Goal: Task Accomplishment & Management: Use online tool/utility

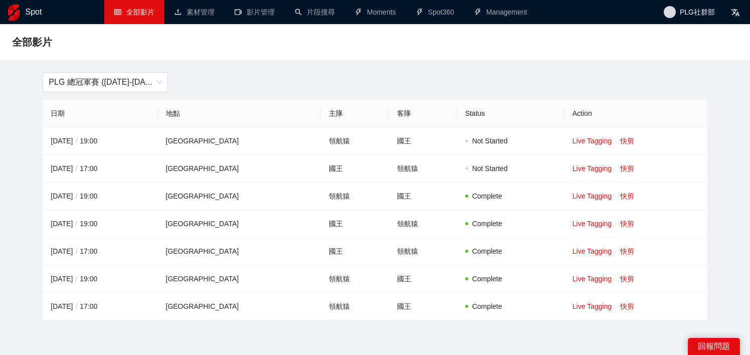
click at [517, 81] on div "PLG 總冠軍賽 ([DATE]-[DATE])" at bounding box center [375, 82] width 676 height 20
click at [121, 75] on span "PLG 總冠軍賽 ([DATE]-[DATE])" at bounding box center [105, 82] width 113 height 19
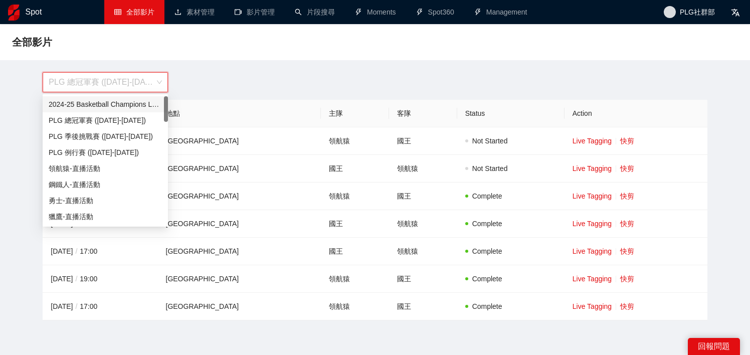
click at [105, 101] on div "2024-25 Basketball Champions League" at bounding box center [105, 104] width 113 height 11
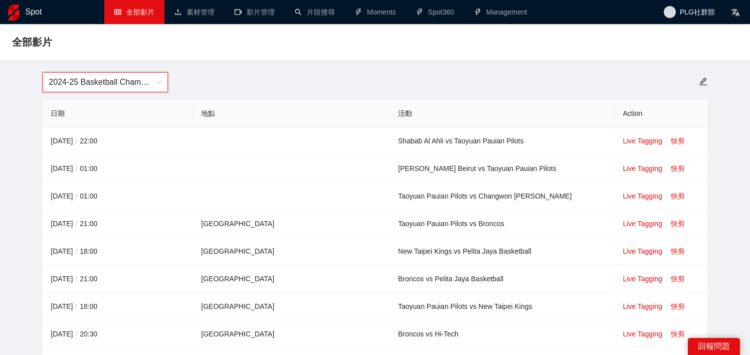
click at [129, 87] on span "2024-25 Basketball Champions League" at bounding box center [105, 82] width 113 height 19
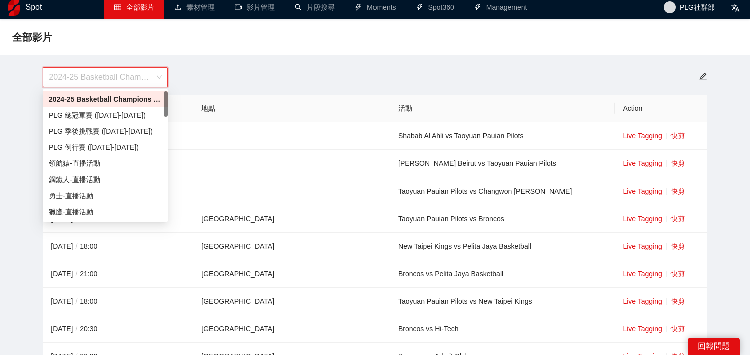
click at [235, 74] on div "2024-25 Basketball Champions League" at bounding box center [375, 77] width 676 height 20
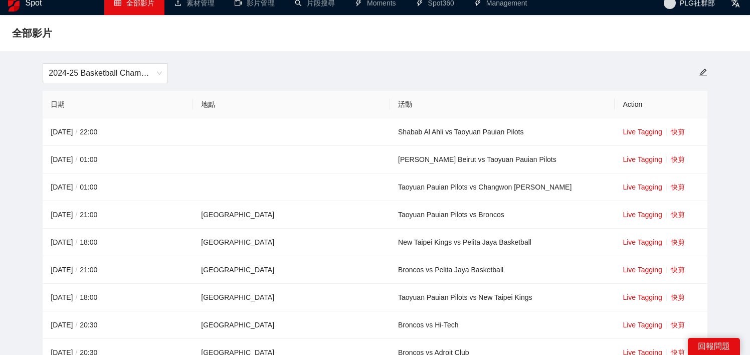
scroll to position [11, 0]
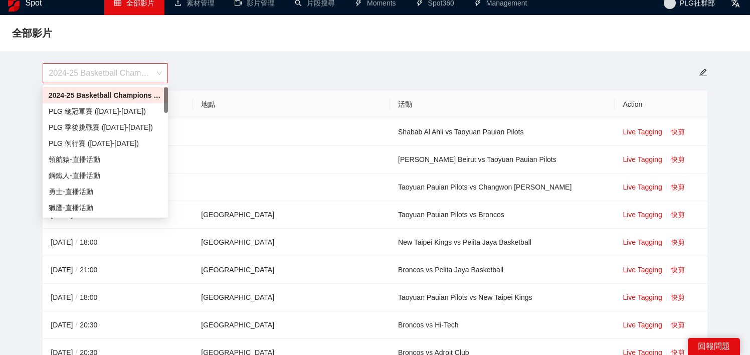
click at [123, 73] on span "2024-25 Basketball Champions League" at bounding box center [105, 73] width 113 height 19
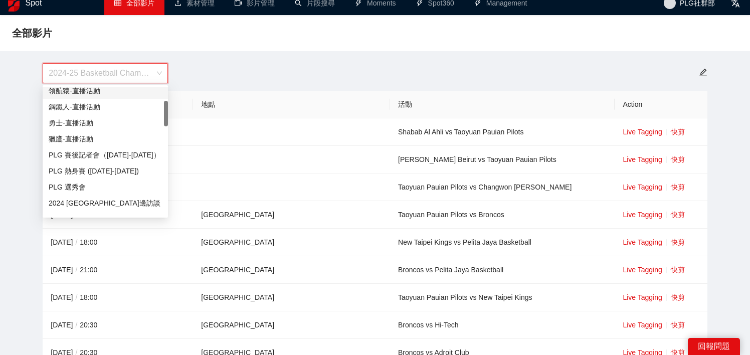
scroll to position [70, 0]
click at [94, 183] on div "PLG 選秀會" at bounding box center [105, 185] width 113 height 11
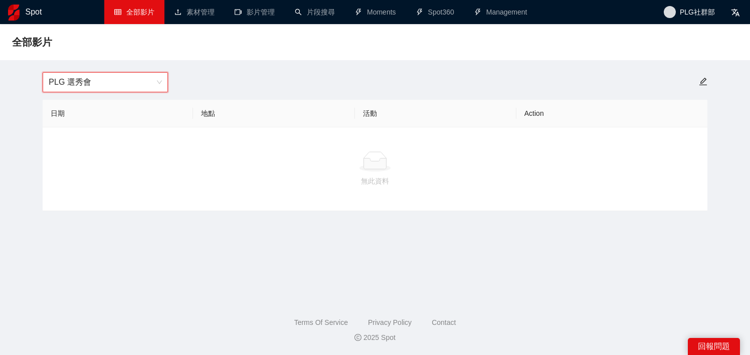
scroll to position [0, 0]
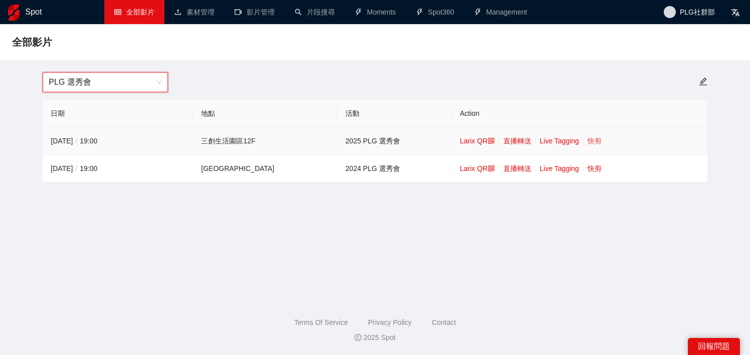
click at [587, 142] on link "快剪" at bounding box center [594, 141] width 14 height 8
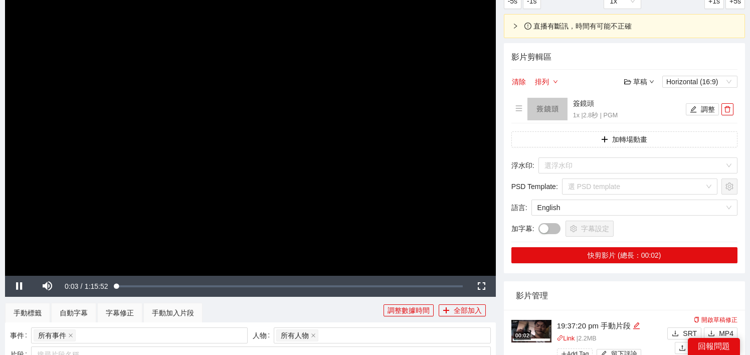
scroll to position [86, 0]
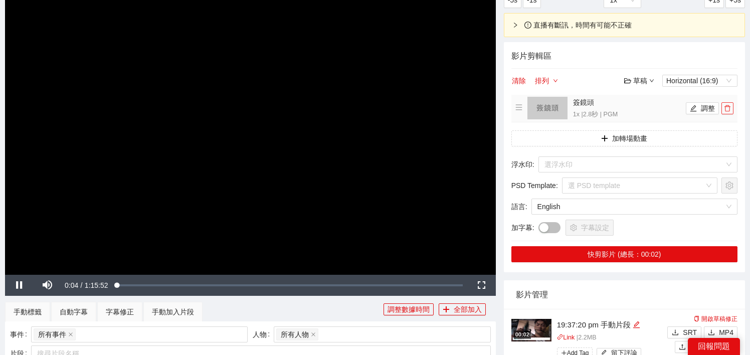
click at [730, 110] on icon "delete" at bounding box center [727, 108] width 7 height 7
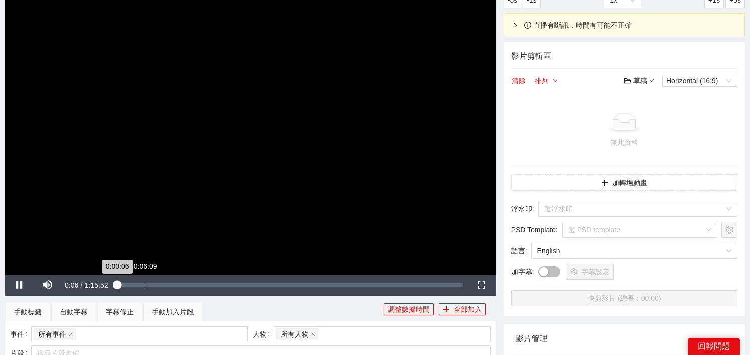
click at [145, 284] on div "Loaded : 0.92% 0:06:09 0:00:06" at bounding box center [290, 285] width 346 height 4
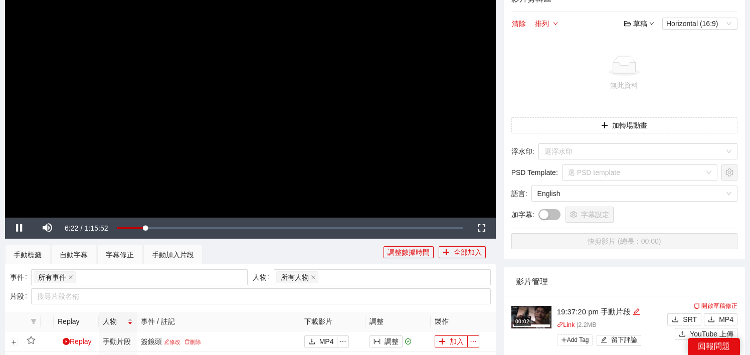
scroll to position [144, 0]
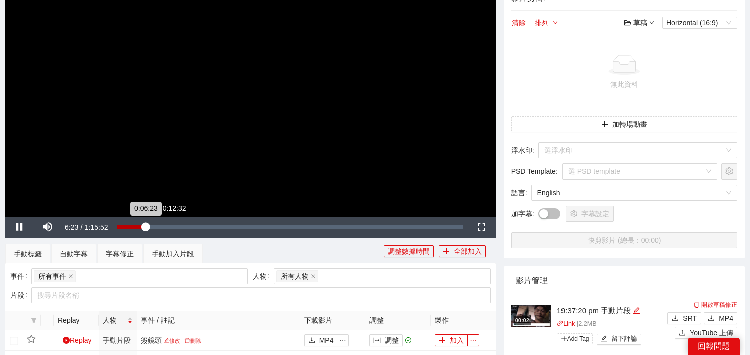
click at [173, 229] on div "Loaded : 8.84% 0:12:32 0:06:23" at bounding box center [290, 226] width 356 height 21
click at [193, 225] on div "Loaded : 16.58% 0:16:14 0:12:25" at bounding box center [291, 227] width 342 height 4
click at [188, 225] on div "0:15:07" at bounding box center [154, 227] width 68 height 4
click at [165, 253] on div "手動加入片段" at bounding box center [173, 253] width 42 height 11
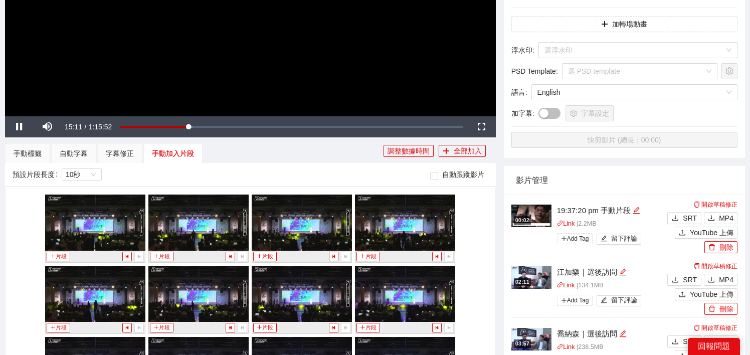
scroll to position [170, 0]
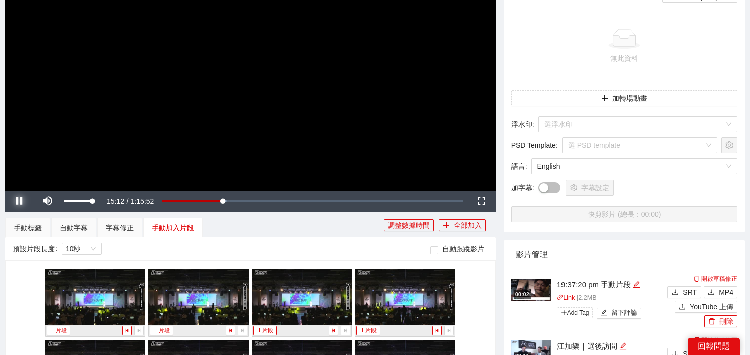
click at [18, 201] on span "Video Player" at bounding box center [19, 201] width 28 height 0
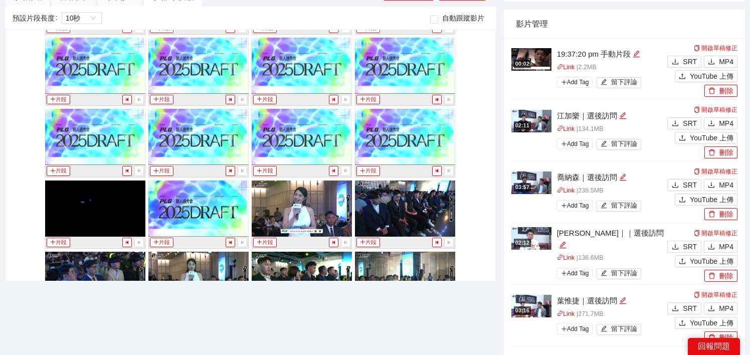
scroll to position [1724, 0]
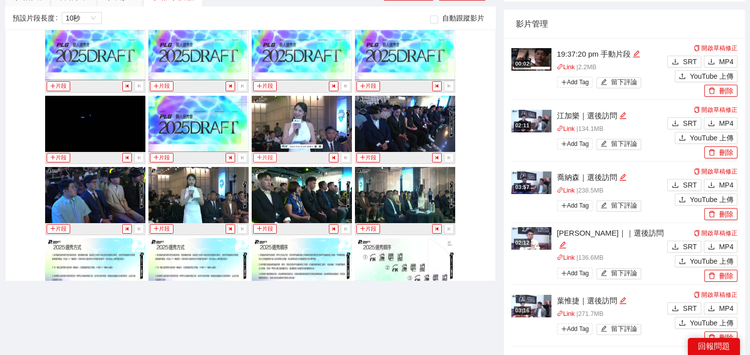
click at [266, 157] on button "片段" at bounding box center [264, 158] width 23 height 10
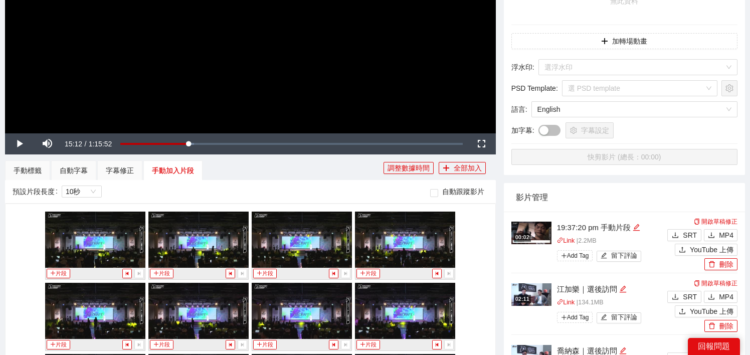
scroll to position [228, 0]
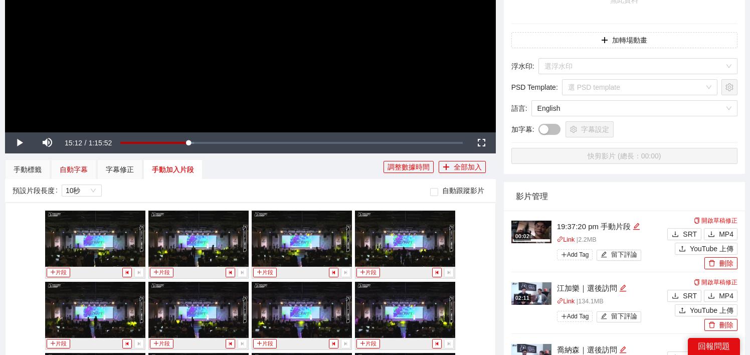
click at [74, 167] on div "自動字幕" at bounding box center [74, 169] width 28 height 11
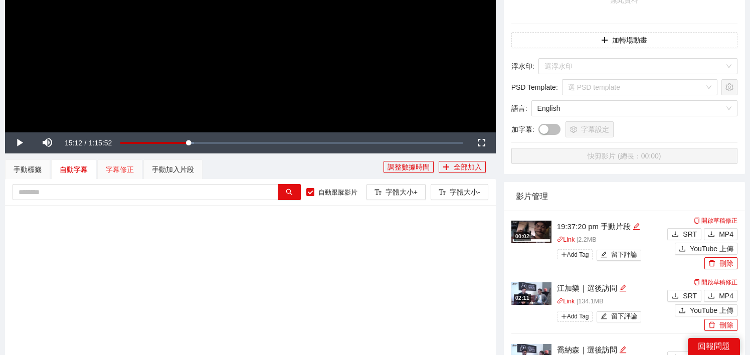
click at [142, 172] on div "字幕修正" at bounding box center [119, 169] width 45 height 20
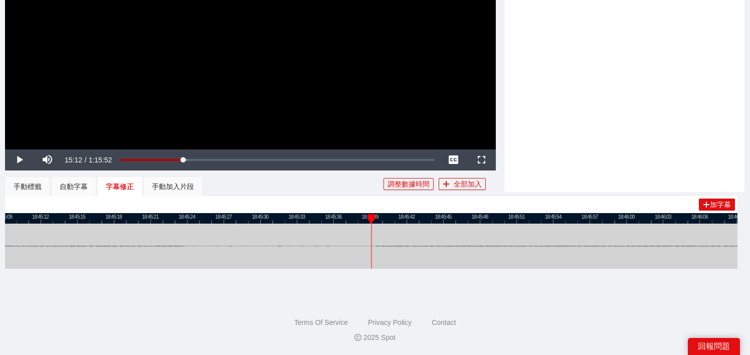
scroll to position [596, 0]
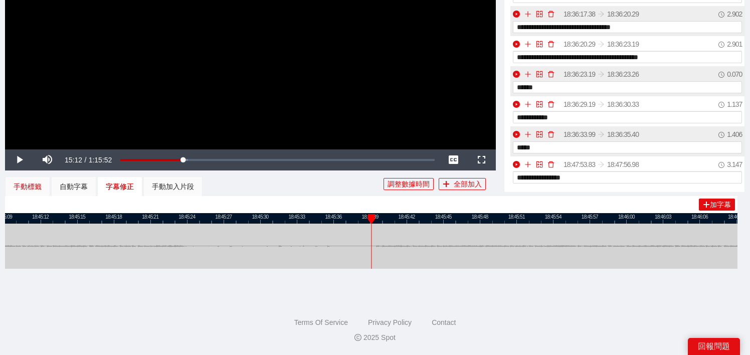
click at [39, 187] on div "手動標籤" at bounding box center [28, 186] width 28 height 11
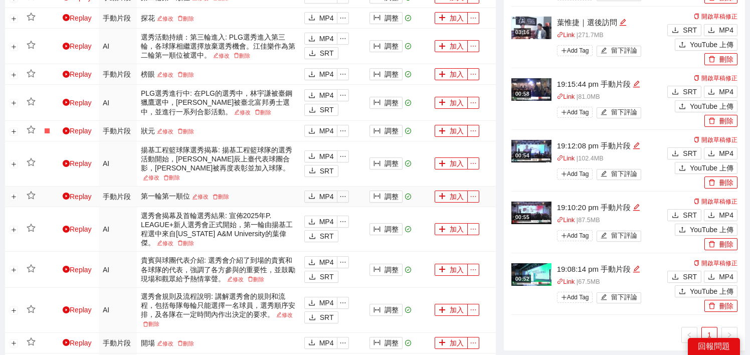
scroll to position [837, 0]
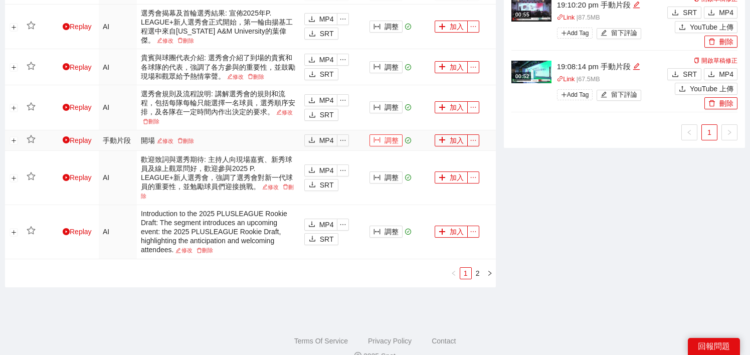
click at [382, 134] on button "調整" at bounding box center [385, 140] width 33 height 12
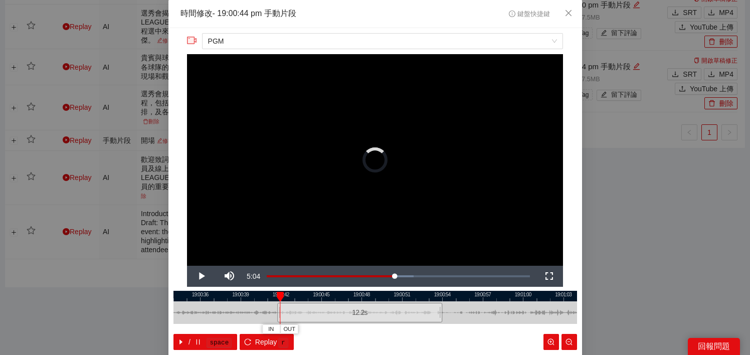
drag, startPoint x: 309, startPoint y: 313, endPoint x: 278, endPoint y: 313, distance: 31.1
click at [278, 313] on div at bounding box center [279, 312] width 6 height 23
click at [201, 276] on span "Video Player" at bounding box center [201, 276] width 28 height 0
click at [240, 298] on div at bounding box center [374, 296] width 403 height 11
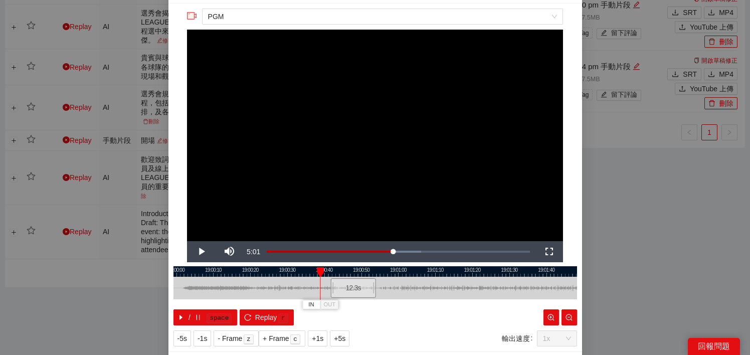
scroll to position [29, 0]
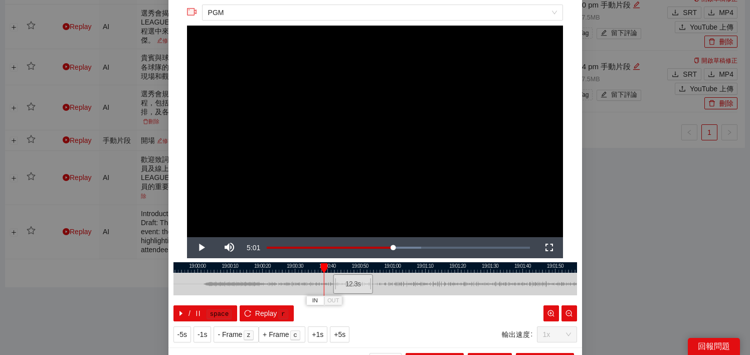
click at [239, 266] on div at bounding box center [374, 267] width 403 height 11
click at [270, 266] on div at bounding box center [374, 267] width 403 height 11
click at [262, 268] on div at bounding box center [374, 267] width 403 height 11
drag, startPoint x: 334, startPoint y: 281, endPoint x: 262, endPoint y: 287, distance: 72.4
click at [262, 287] on div at bounding box center [262, 284] width 6 height 23
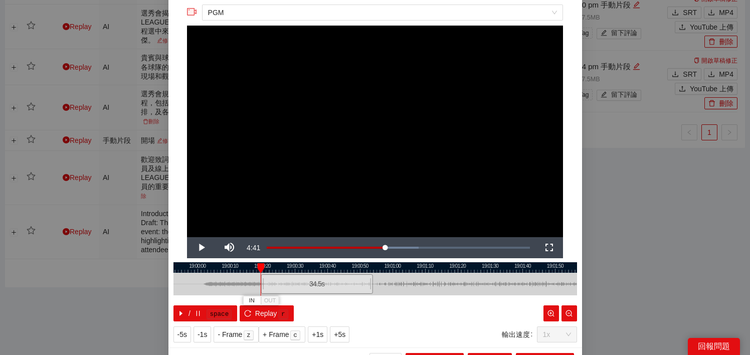
click at [253, 270] on div at bounding box center [374, 267] width 403 height 11
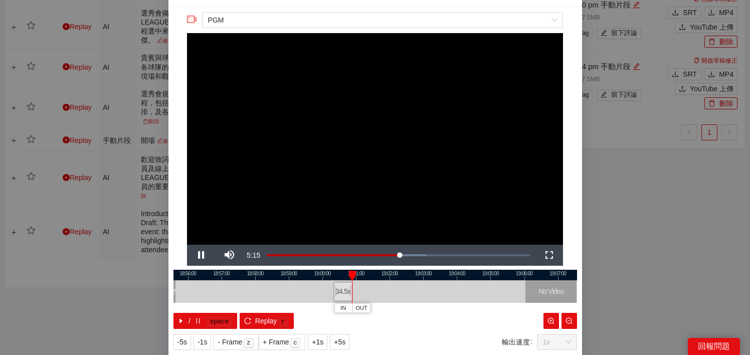
scroll to position [0, 0]
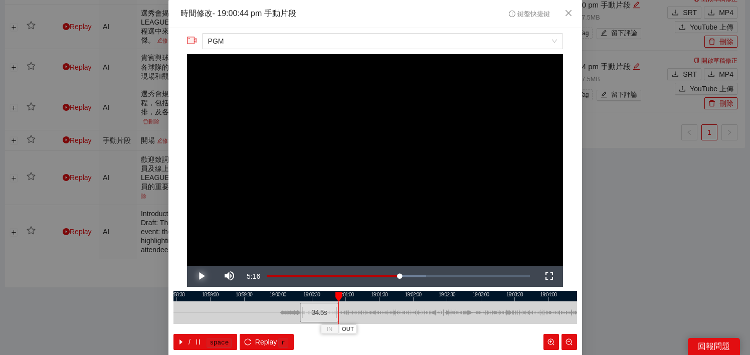
click at [197, 276] on span "Video Player" at bounding box center [201, 276] width 28 height 0
click at [351, 329] on span "OUT" at bounding box center [350, 329] width 12 height 9
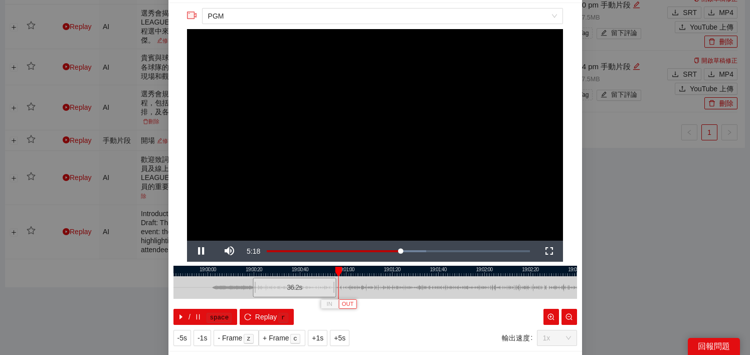
scroll to position [16, 0]
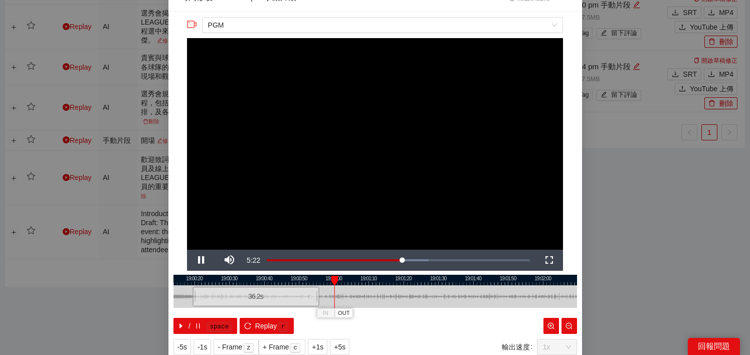
click at [366, 282] on div at bounding box center [374, 280] width 403 height 11
click at [394, 283] on div at bounding box center [374, 280] width 403 height 11
click at [414, 283] on div at bounding box center [374, 280] width 403 height 11
click at [440, 284] on div at bounding box center [374, 280] width 403 height 11
click at [499, 281] on div at bounding box center [374, 280] width 403 height 11
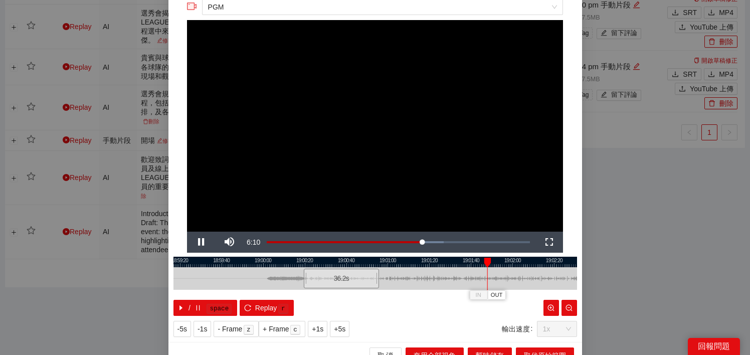
scroll to position [35, 0]
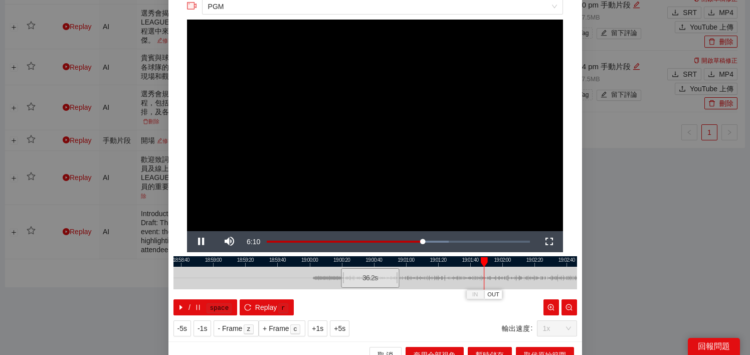
click at [518, 265] on div at bounding box center [374, 261] width 403 height 11
click at [543, 264] on div at bounding box center [374, 261] width 403 height 11
click at [522, 264] on div at bounding box center [374, 261] width 403 height 11
click at [534, 292] on span "OUT" at bounding box center [533, 294] width 12 height 9
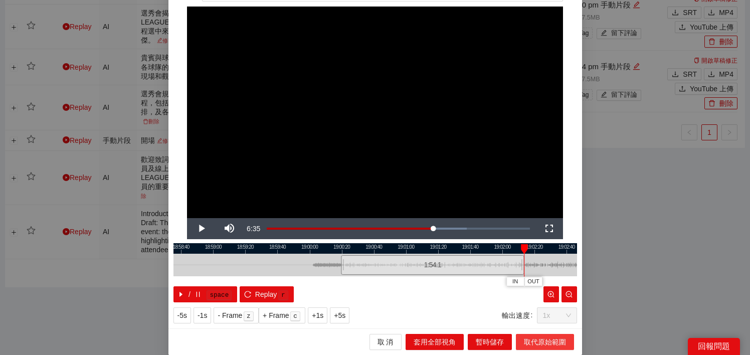
click at [537, 344] on span "取代原始範圍" at bounding box center [545, 341] width 42 height 11
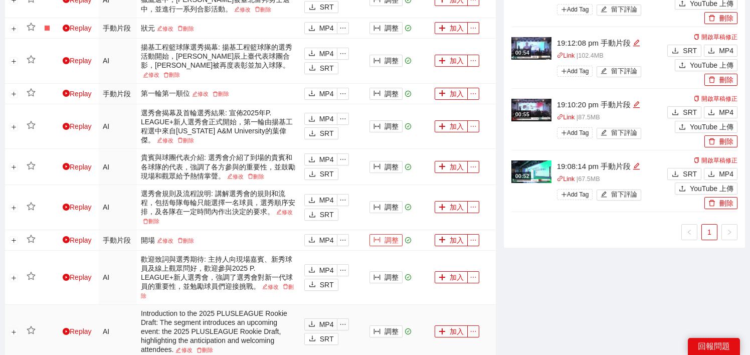
scroll to position [724, 0]
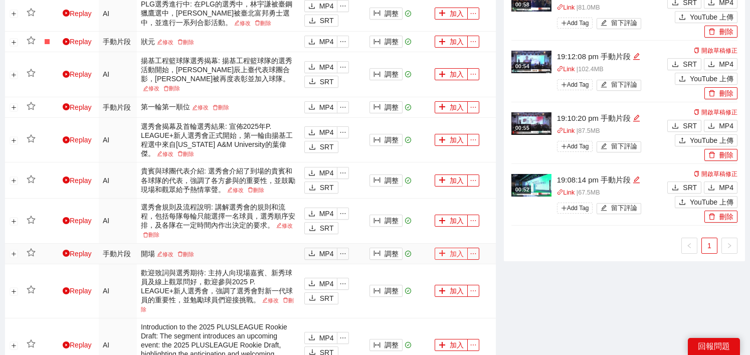
click at [443, 253] on icon "plus" at bounding box center [442, 253] width 6 height 1
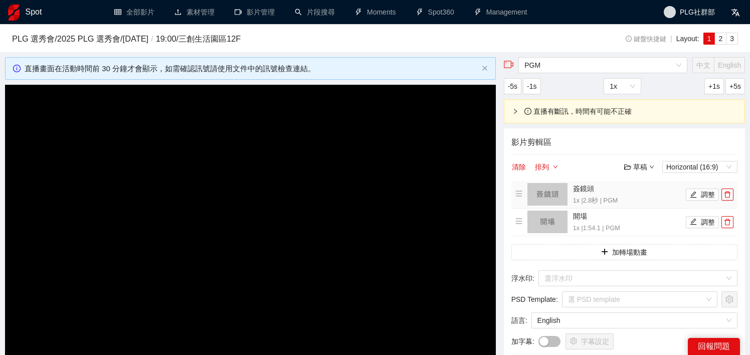
scroll to position [19, 0]
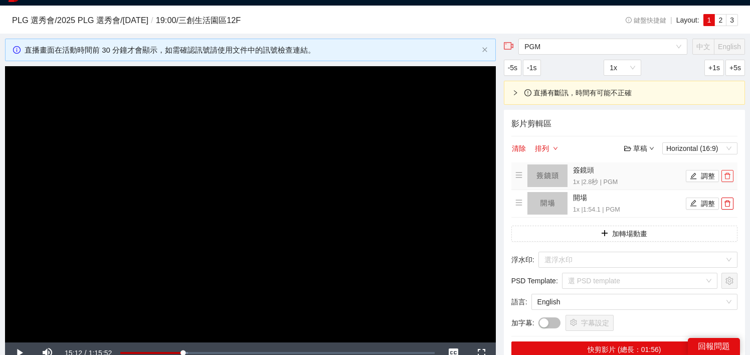
click at [725, 176] on icon "delete" at bounding box center [727, 176] width 6 height 7
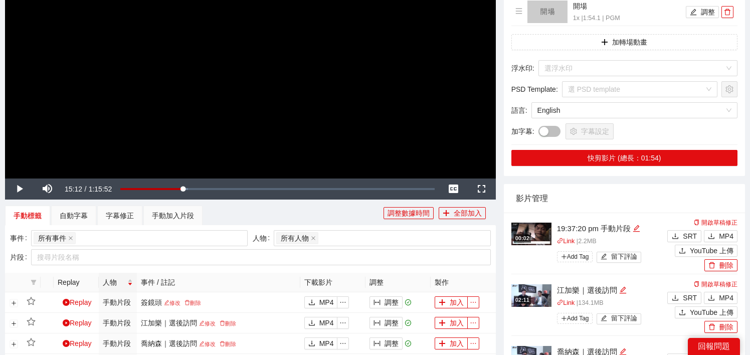
scroll to position [155, 0]
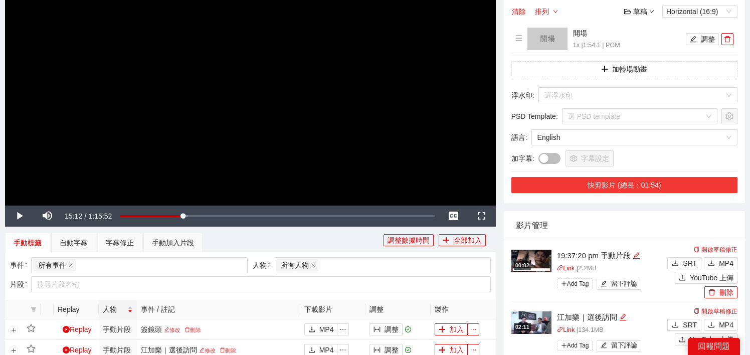
click at [593, 181] on button "快剪影片 (總長：01:54)" at bounding box center [624, 185] width 226 height 16
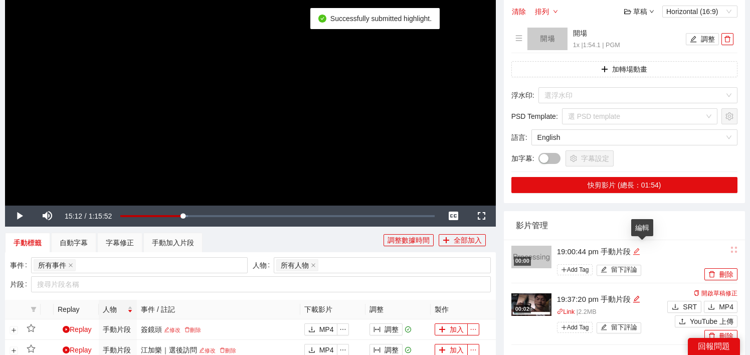
click at [639, 249] on icon "edit" at bounding box center [636, 251] width 7 height 7
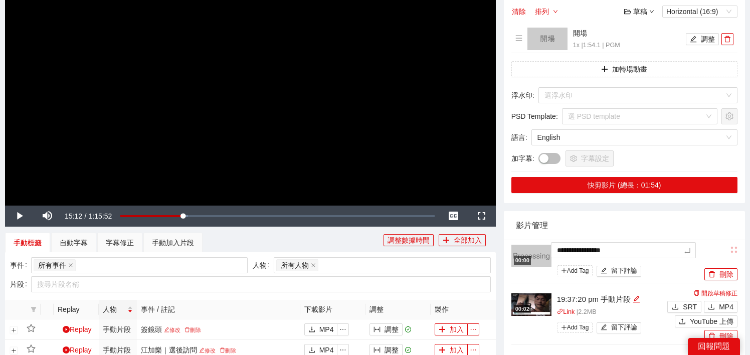
type textarea "*"
type textarea "**"
type textarea "*"
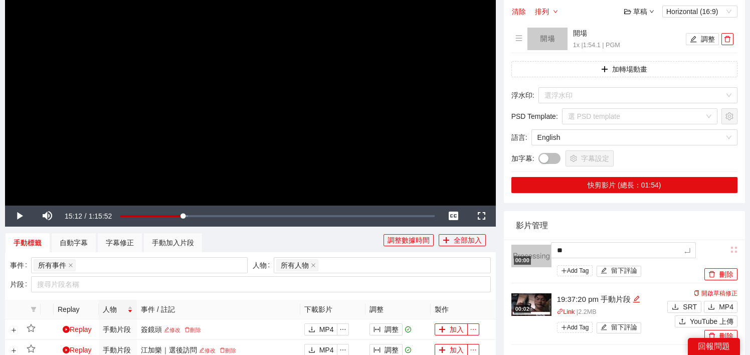
type textarea "*"
type textarea "**"
type textarea "***"
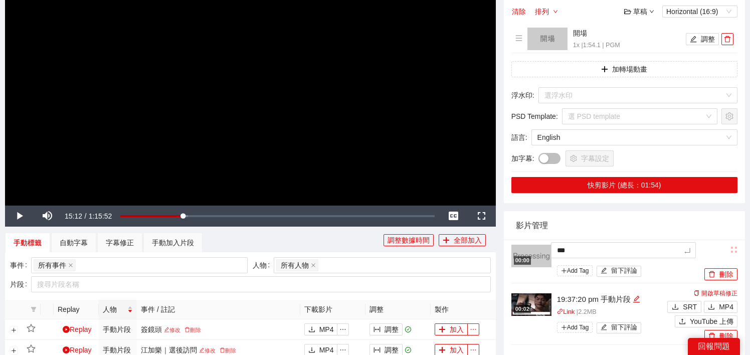
type textarea "**"
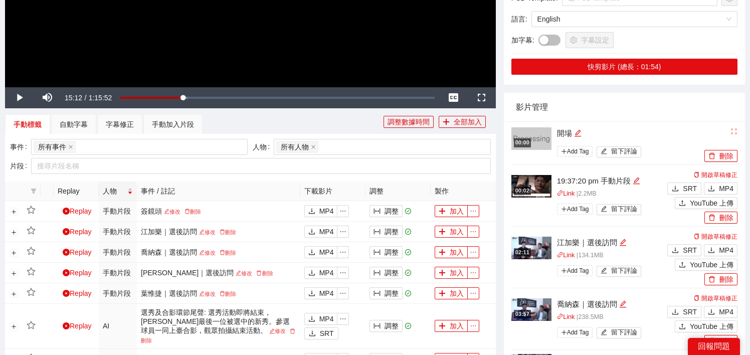
scroll to position [277, 0]
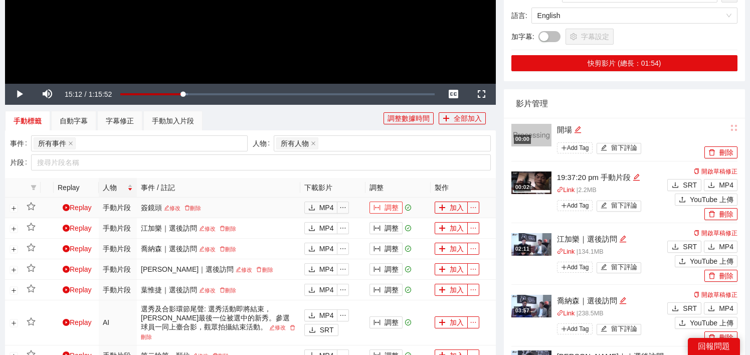
click at [384, 207] on button "調整" at bounding box center [385, 207] width 33 height 12
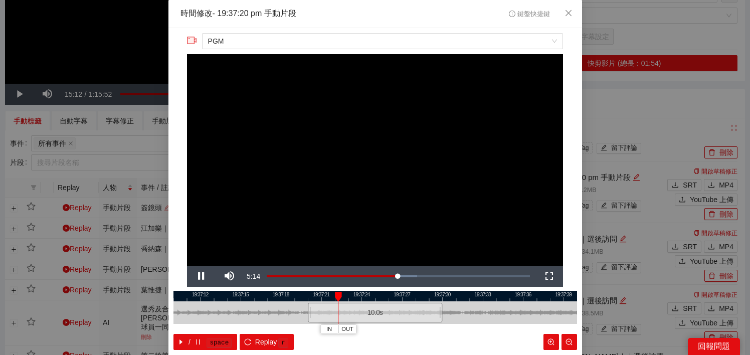
click at [351, 299] on div at bounding box center [374, 296] width 403 height 11
click at [384, 298] on div at bounding box center [374, 296] width 403 height 11
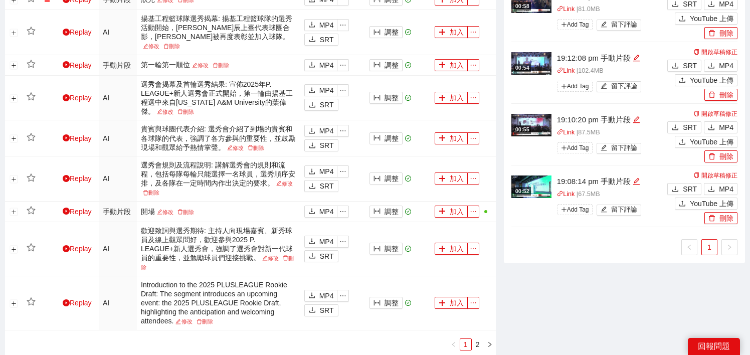
scroll to position [759, 0]
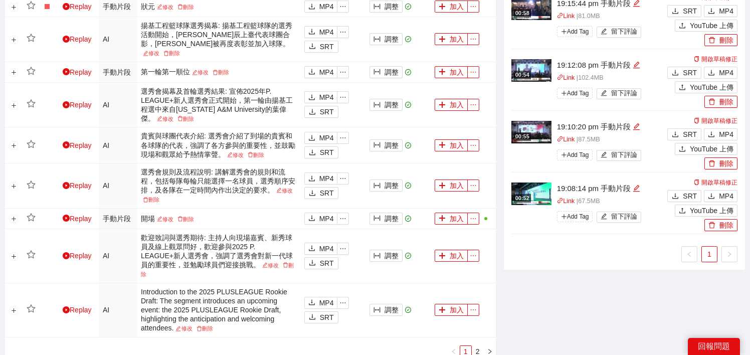
click at [530, 131] on img at bounding box center [531, 132] width 40 height 23
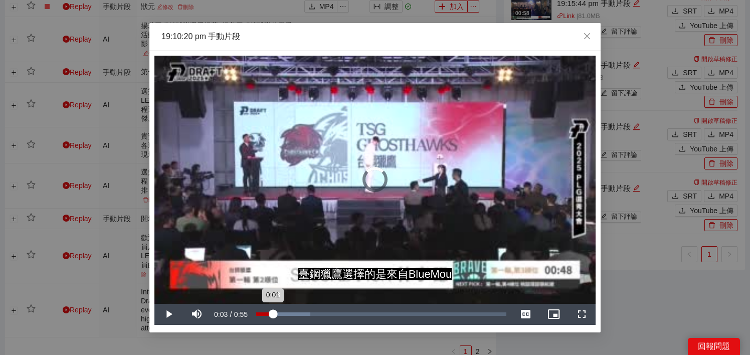
click at [273, 313] on div "Loaded : 21.56% 0:03 0:01" at bounding box center [381, 314] width 250 height 4
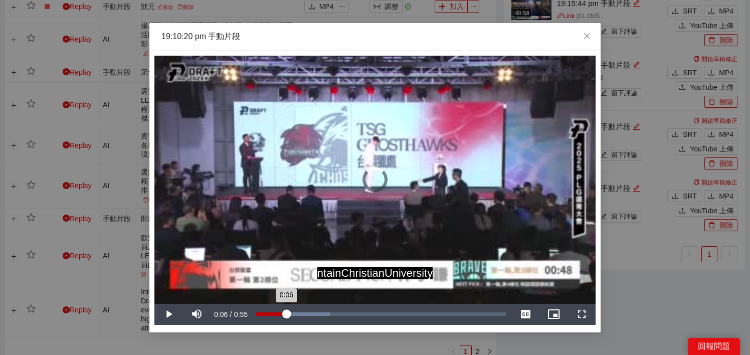
click at [286, 312] on div "Loaded : 29.74% 0:06 0:06" at bounding box center [381, 314] width 250 height 4
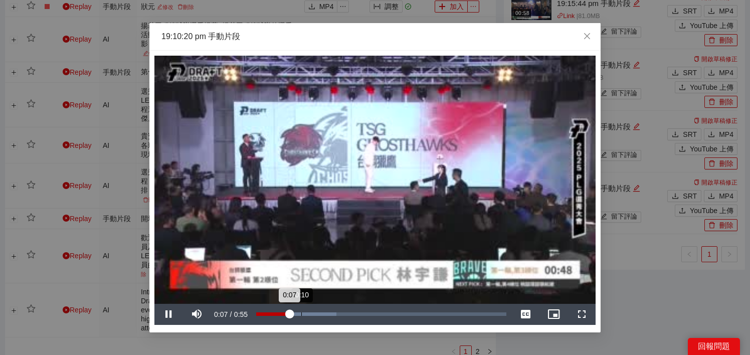
click at [301, 312] on div "Loaded : 32.03% 0:10 0:07" at bounding box center [381, 314] width 250 height 4
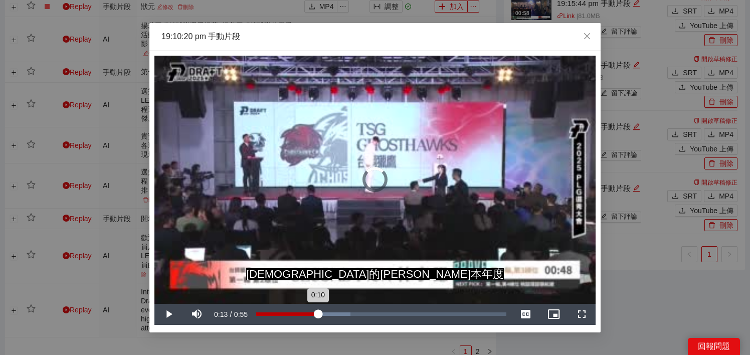
click at [318, 312] on div "Loaded : 37.74% 0:13 0:10" at bounding box center [381, 314] width 250 height 4
click at [342, 310] on div "Loaded : 41.17% 0:18 0:13" at bounding box center [381, 314] width 260 height 21
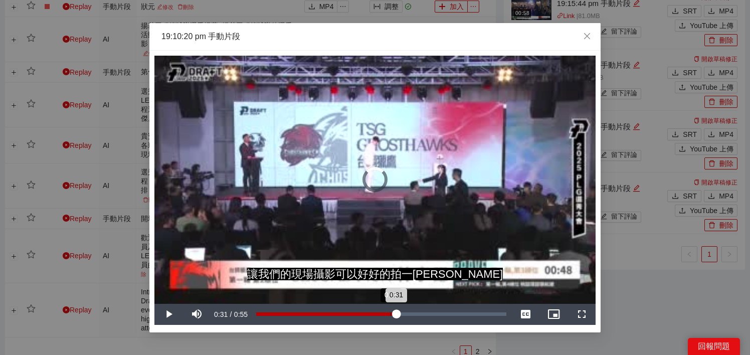
click at [396, 305] on div "Loaded : 47.67% 0:29 0:31" at bounding box center [381, 314] width 260 height 21
click at [456, 308] on div "Loaded : 63.66% 0:44 0:31" at bounding box center [381, 314] width 260 height 21
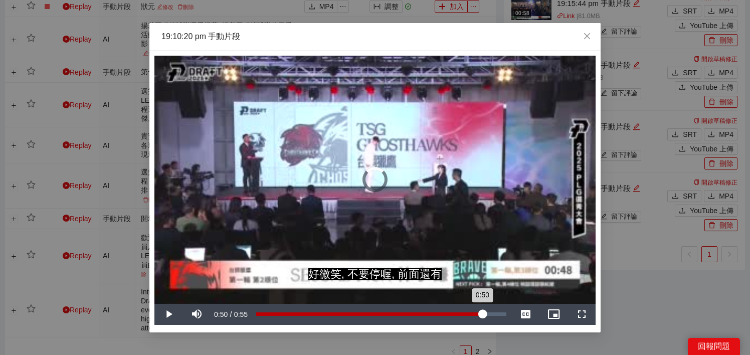
click at [482, 311] on div "Loaded : 91.31% 0:50 0:50" at bounding box center [381, 314] width 260 height 21
click at [498, 312] on div "0:53" at bounding box center [498, 314] width 1 height 4
click at [501, 313] on div "0:54" at bounding box center [378, 314] width 245 height 4
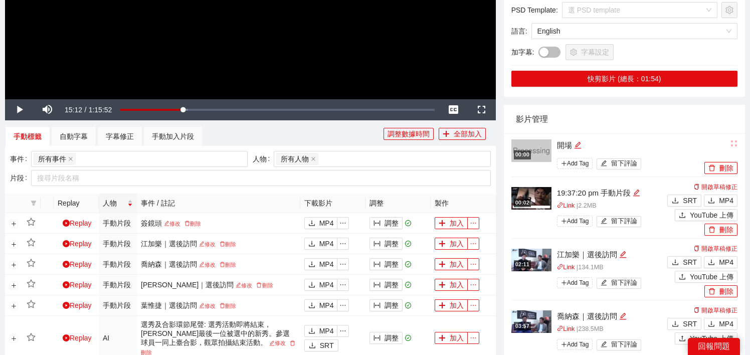
scroll to position [272, 0]
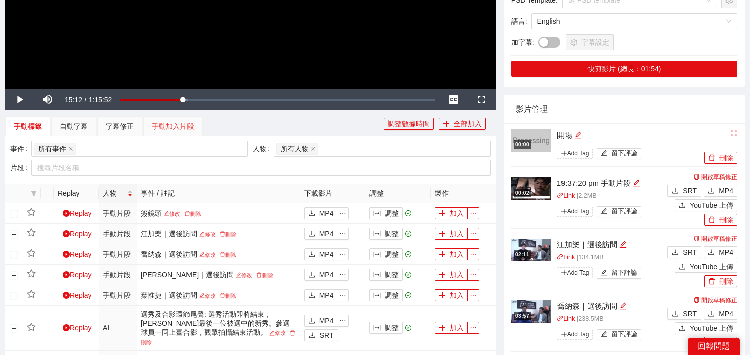
click at [178, 133] on div "手動加入片段" at bounding box center [172, 126] width 59 height 20
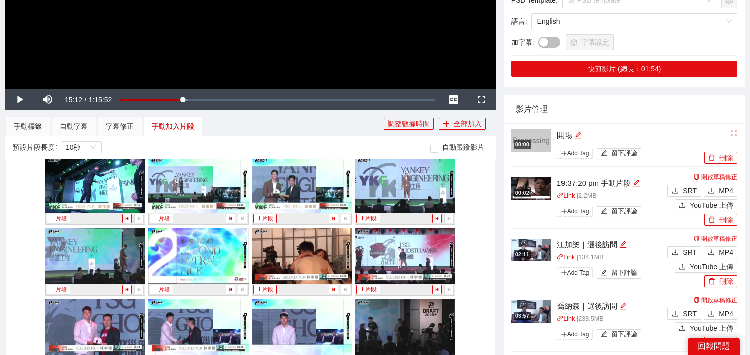
scroll to position [2294, 0]
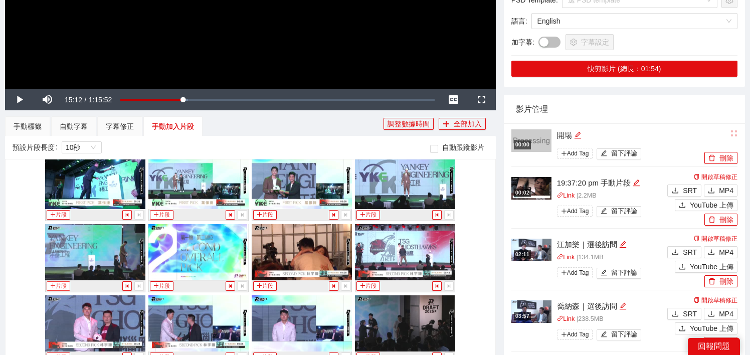
click at [64, 283] on button "片段" at bounding box center [58, 286] width 23 height 10
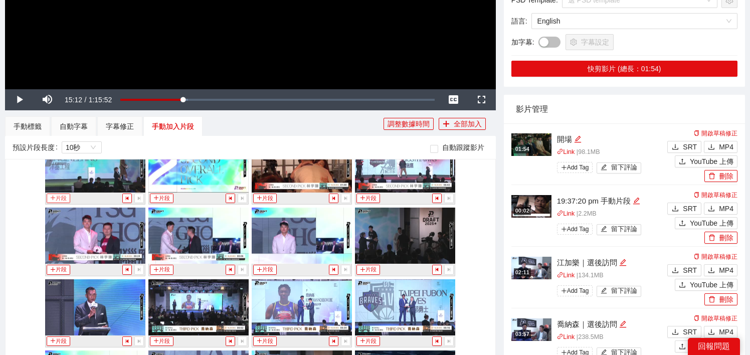
scroll to position [2393, 0]
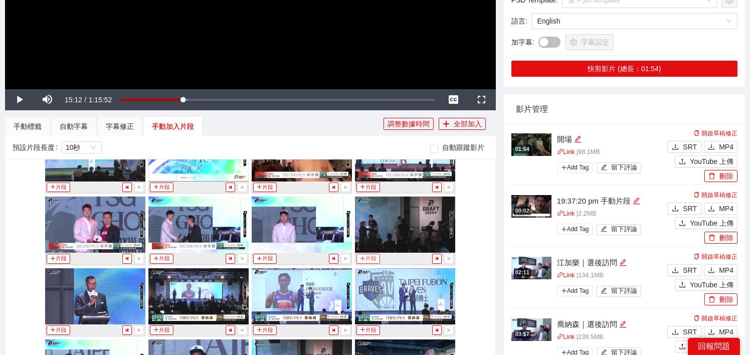
click at [369, 259] on button "片段" at bounding box center [367, 259] width 23 height 10
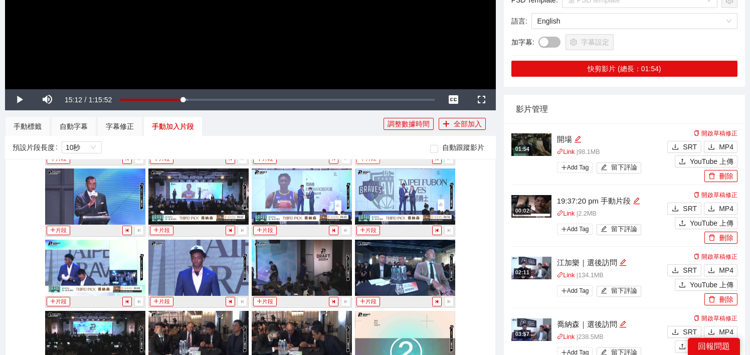
scroll to position [2513, 0]
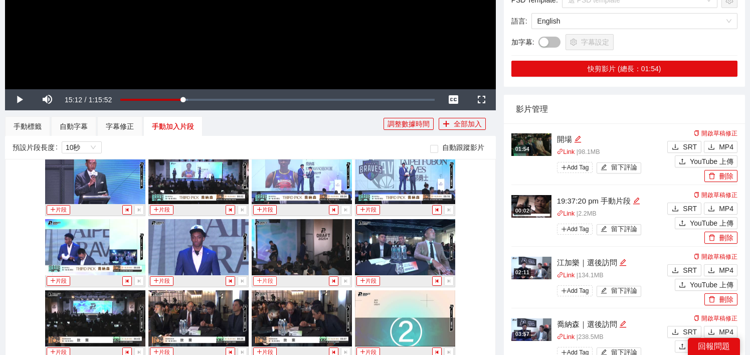
click at [261, 281] on icon "plus" at bounding box center [259, 280] width 5 height 1
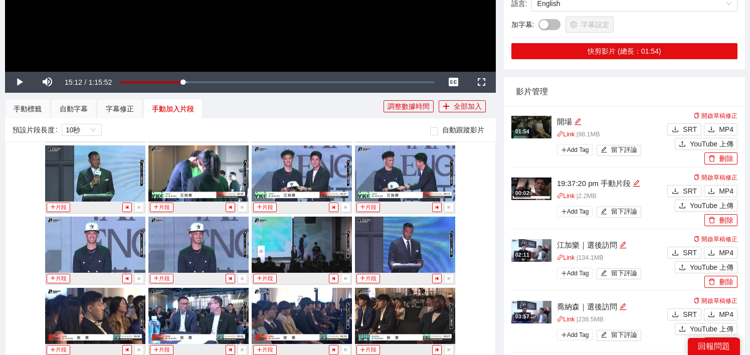
scroll to position [2709, 0]
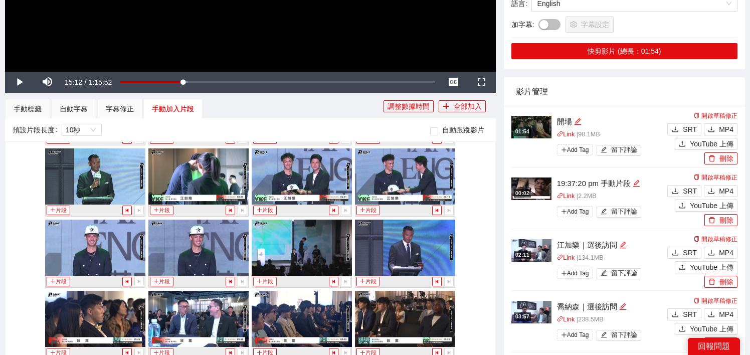
click at [261, 279] on icon "plus" at bounding box center [260, 281] width 6 height 6
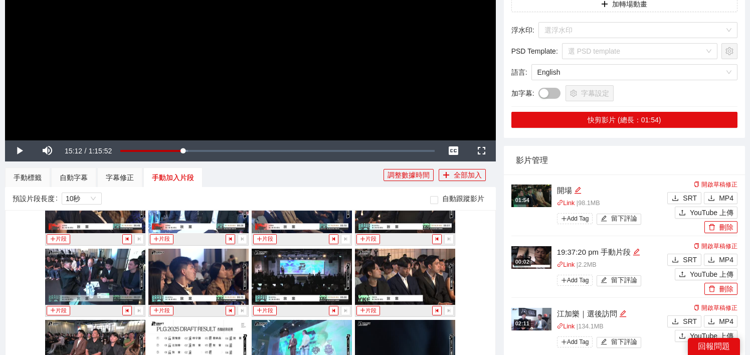
scroll to position [219, 0]
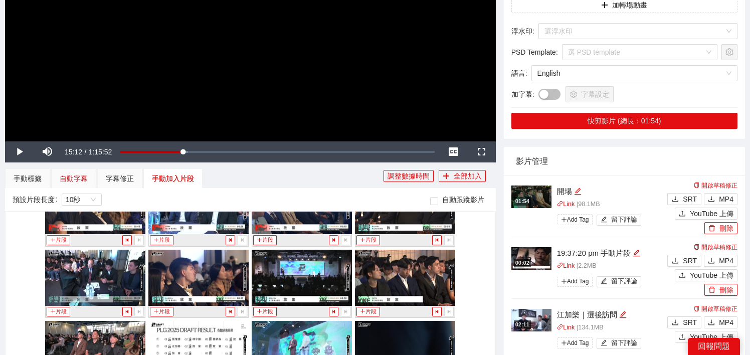
click at [67, 180] on div "自動字幕" at bounding box center [74, 178] width 28 height 11
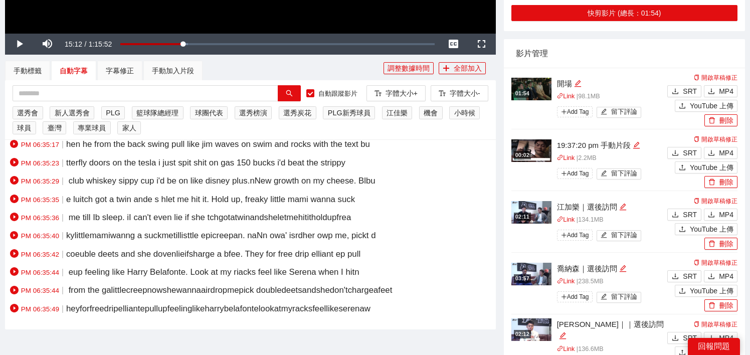
scroll to position [38, 0]
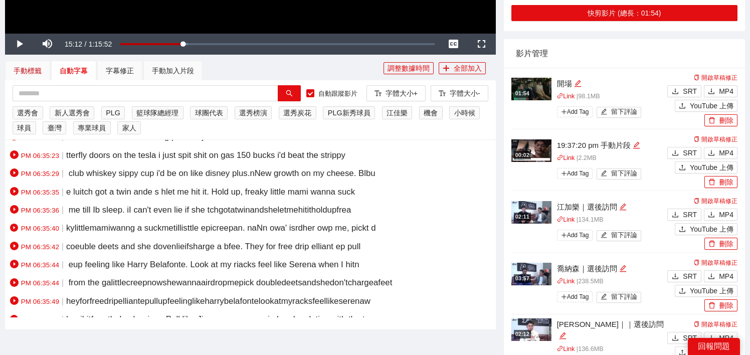
click at [24, 71] on div "手動標籤" at bounding box center [28, 70] width 28 height 11
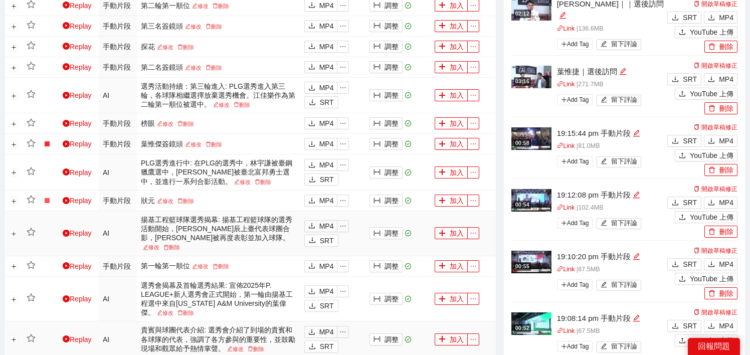
scroll to position [640, 0]
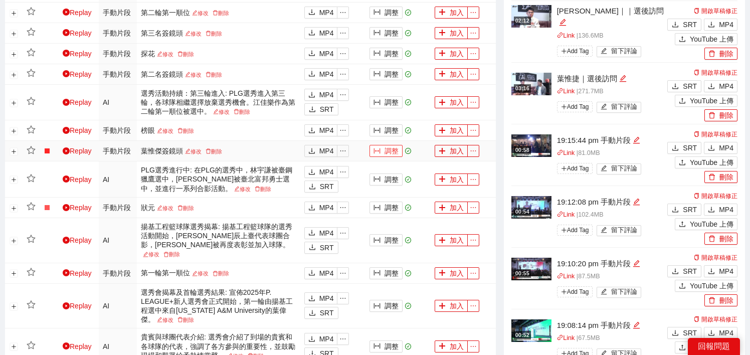
click at [389, 145] on button "調整" at bounding box center [385, 151] width 33 height 12
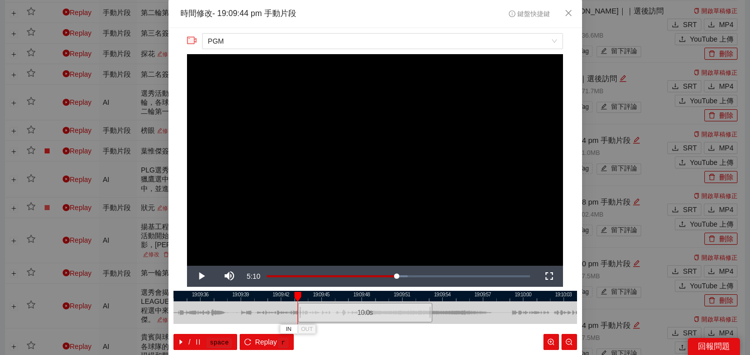
drag, startPoint x: 347, startPoint y: 312, endPoint x: 337, endPoint y: 313, distance: 10.1
click at [337, 313] on div "10.0 s" at bounding box center [365, 313] width 134 height 20
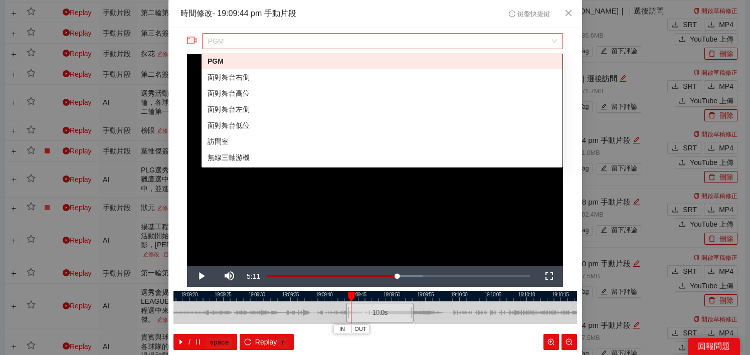
click at [366, 42] on span "PGM" at bounding box center [382, 41] width 349 height 15
click at [327, 80] on div "面對舞台右側" at bounding box center [381, 77] width 349 height 11
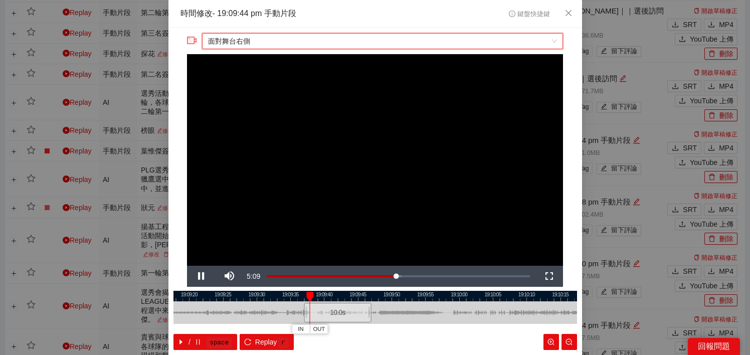
click at [328, 43] on span "面對舞台右側" at bounding box center [382, 41] width 349 height 15
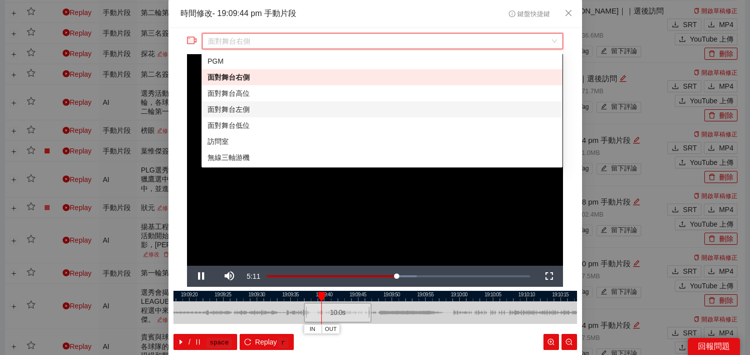
click at [305, 109] on div "面對舞台左側" at bounding box center [381, 109] width 349 height 11
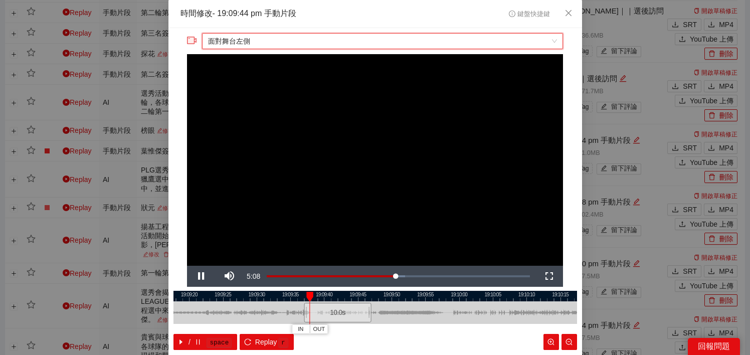
click at [315, 297] on div at bounding box center [374, 296] width 403 height 11
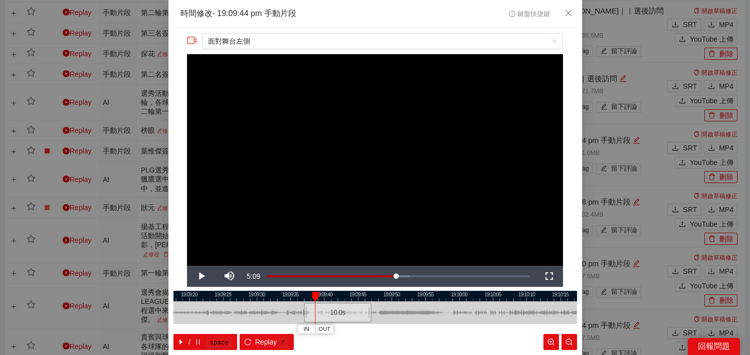
click at [321, 296] on div at bounding box center [374, 296] width 403 height 11
drag, startPoint x: 361, startPoint y: 314, endPoint x: 431, endPoint y: 314, distance: 70.6
click at [431, 314] on div "10.0 s" at bounding box center [408, 313] width 68 height 20
click at [420, 301] on div at bounding box center [374, 296] width 403 height 11
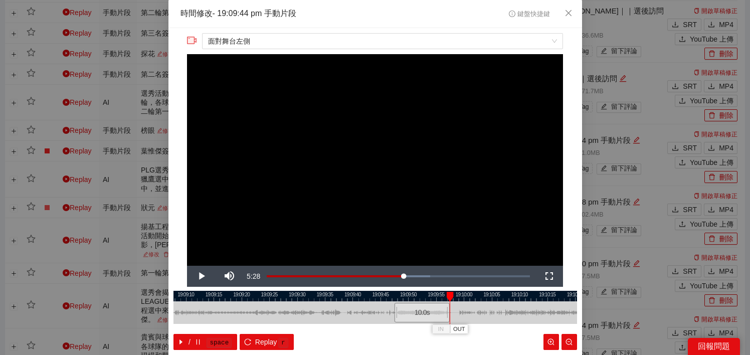
scroll to position [48, 0]
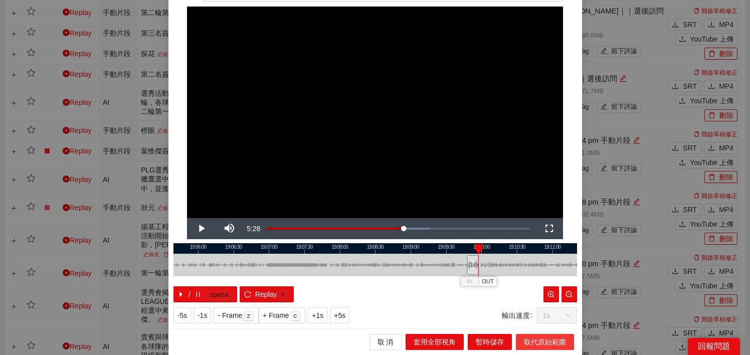
click at [534, 342] on span "取代原始範圍" at bounding box center [545, 341] width 42 height 11
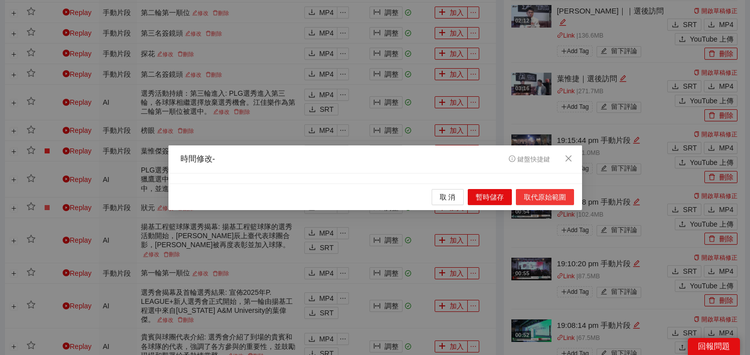
scroll to position [0, 0]
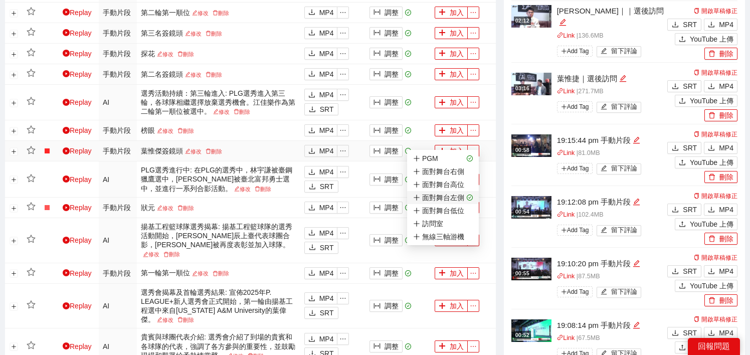
click at [462, 194] on div "面對舞台左側" at bounding box center [438, 197] width 51 height 11
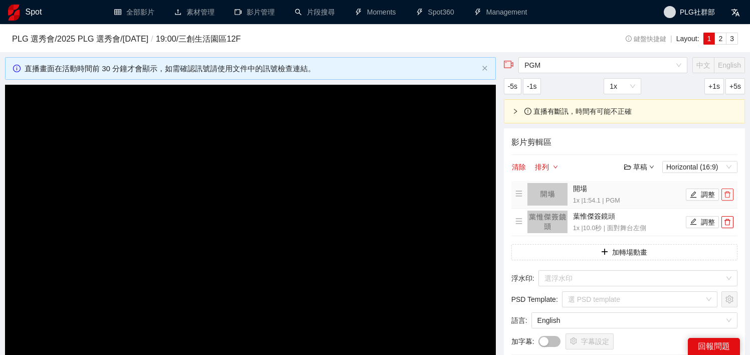
click at [728, 193] on icon "delete" at bounding box center [727, 194] width 7 height 7
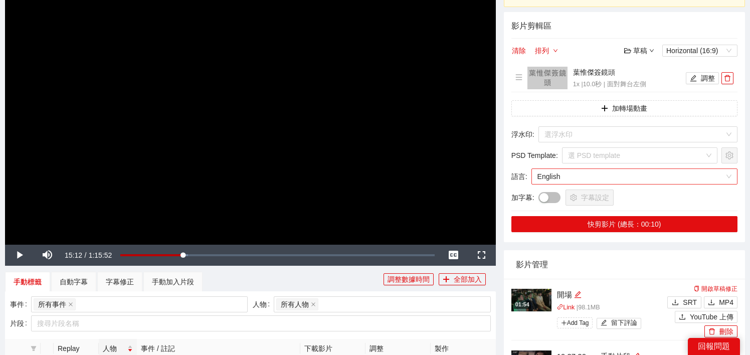
scroll to position [114, 0]
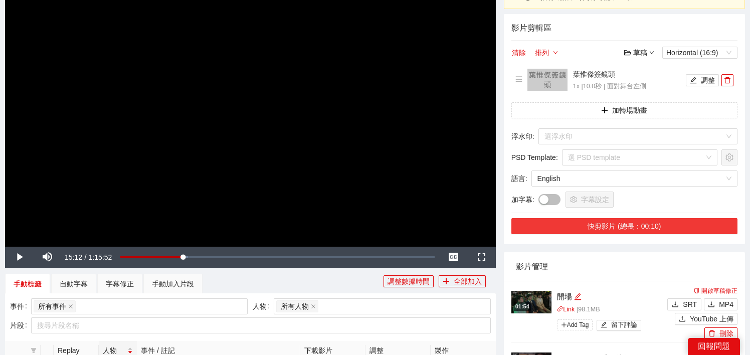
click at [579, 225] on button "快剪影片 (總長：00:10)" at bounding box center [624, 226] width 226 height 16
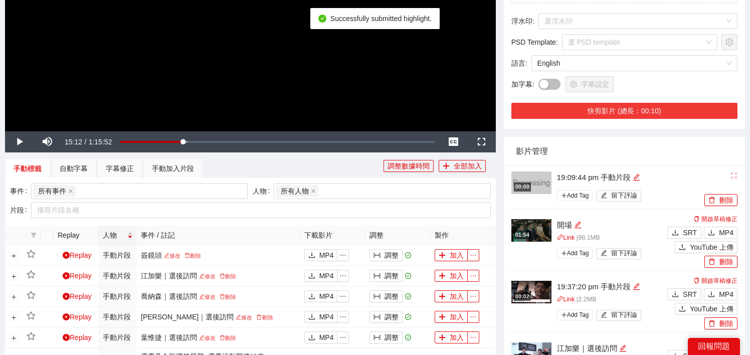
scroll to position [272, 0]
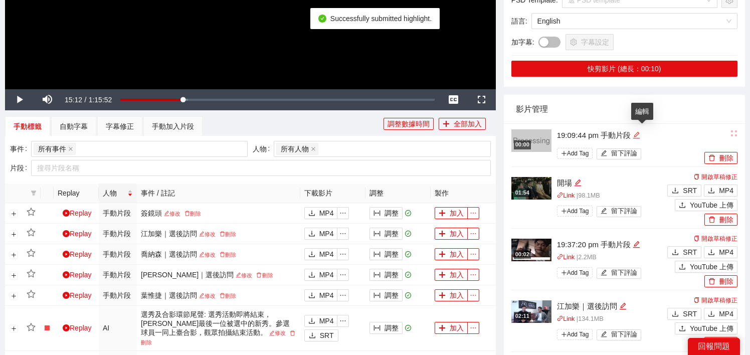
click at [639, 137] on icon "edit" at bounding box center [636, 134] width 7 height 7
type textarea "*"
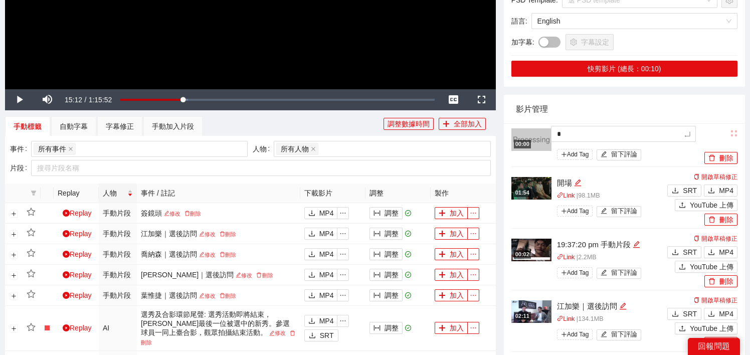
type textarea "**"
type textarea "*"
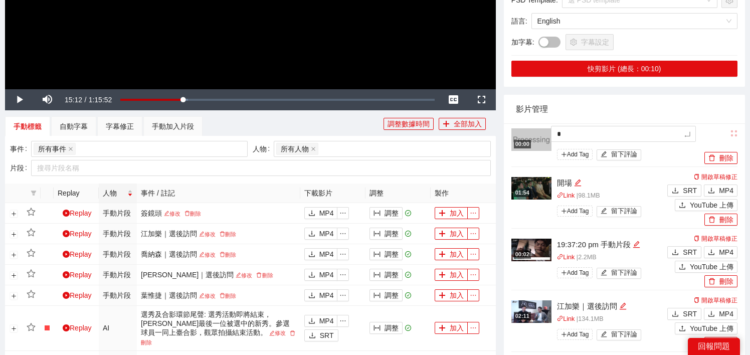
type textarea "*"
type textarea "**"
type textarea "***"
type textarea "****"
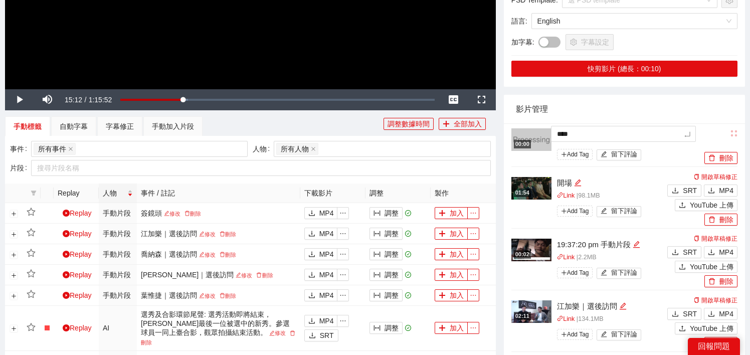
type textarea "***"
type textarea "**"
type textarea "*"
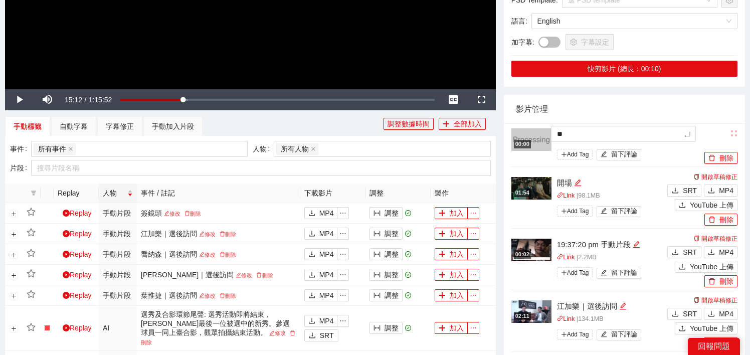
type textarea "*"
type textarea "**"
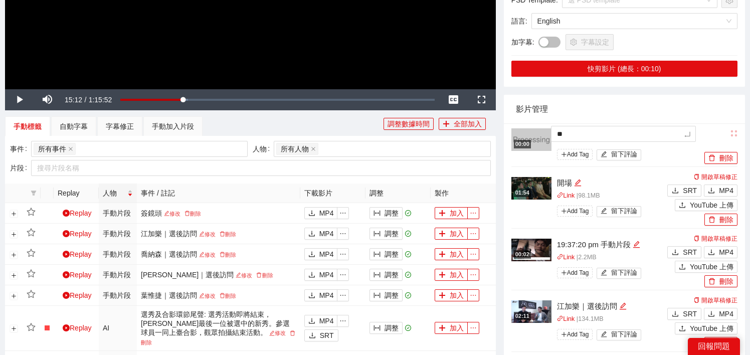
type textarea "***"
type textarea "*"
type textarea "**"
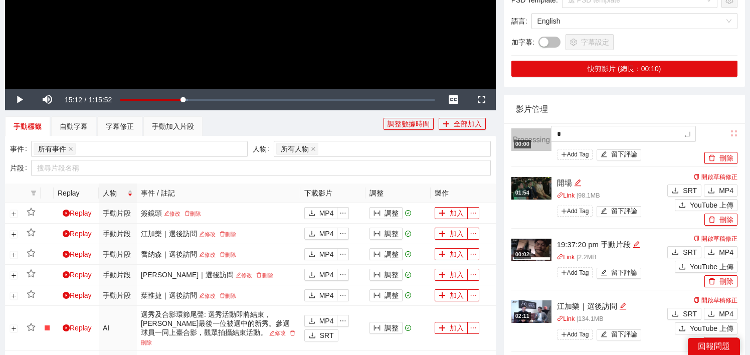
type textarea "**"
type textarea "***"
type textarea "**"
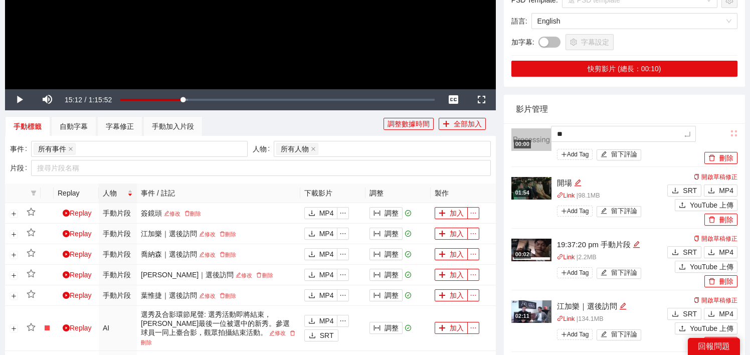
type textarea "***"
type textarea "**"
type textarea "***"
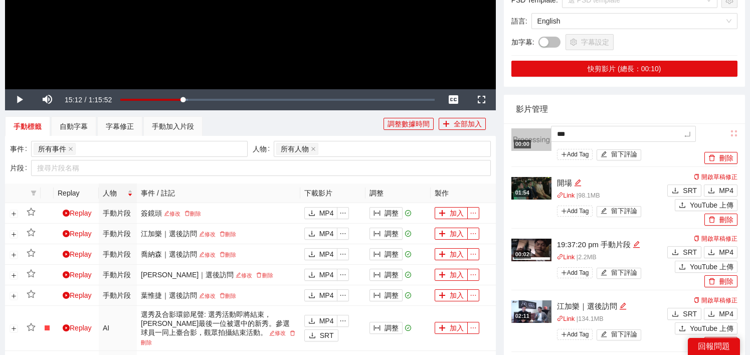
type textarea "***"
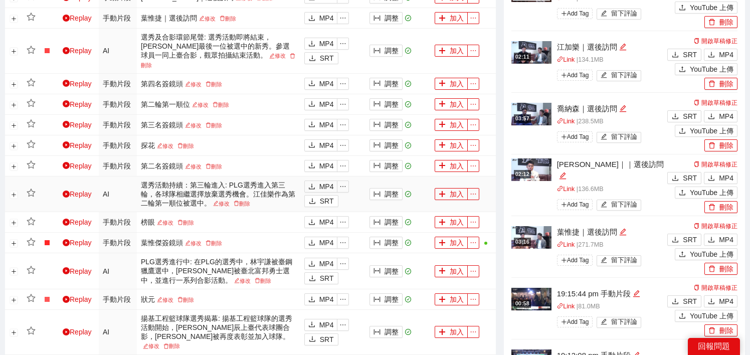
scroll to position [548, 0]
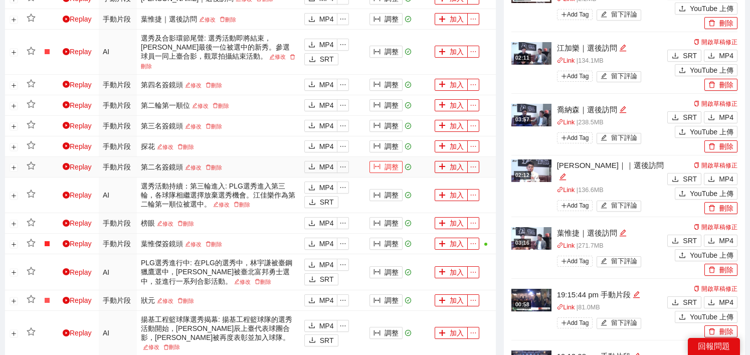
click at [390, 161] on button "調整" at bounding box center [385, 167] width 33 height 12
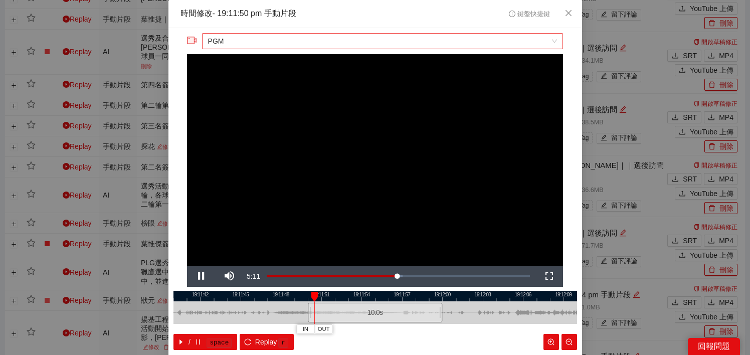
click at [346, 41] on span "PGM" at bounding box center [382, 41] width 349 height 15
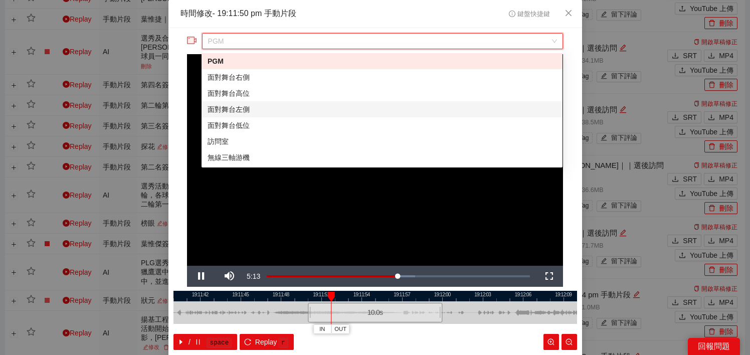
click at [252, 113] on div "面對舞台左側" at bounding box center [381, 109] width 349 height 11
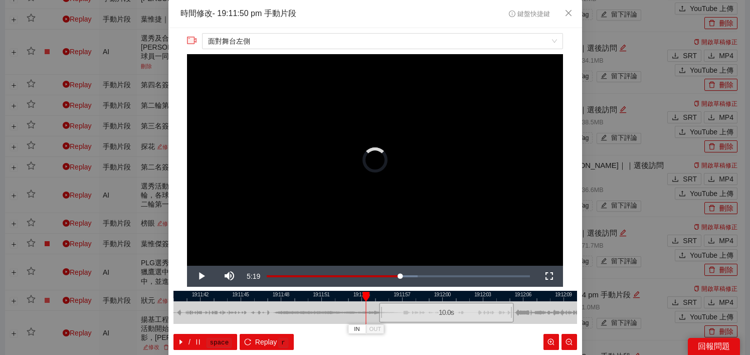
drag, startPoint x: 298, startPoint y: 309, endPoint x: 463, endPoint y: 311, distance: 165.4
click at [463, 311] on div "10.0 s" at bounding box center [446, 313] width 134 height 20
drag, startPoint x: 457, startPoint y: 311, endPoint x: 508, endPoint y: 310, distance: 50.6
click at [508, 310] on div "10.0 s" at bounding box center [494, 313] width 134 height 20
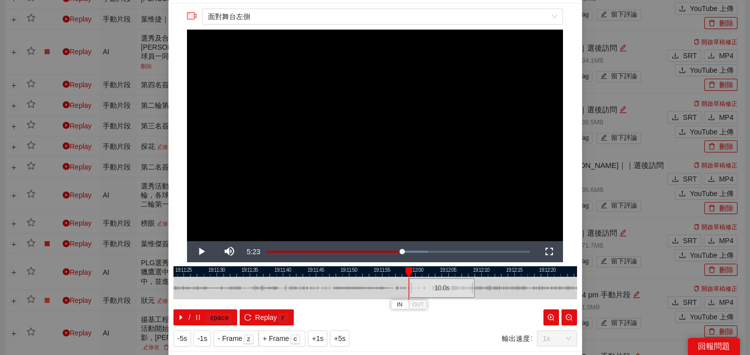
scroll to position [24, 0]
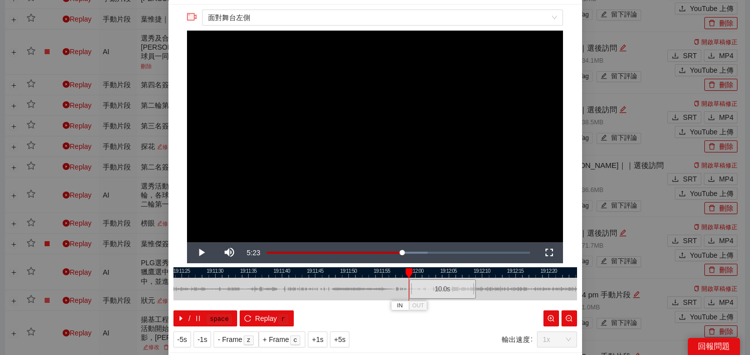
click at [305, 272] on div at bounding box center [374, 272] width 403 height 11
click at [289, 274] on div at bounding box center [374, 272] width 403 height 11
click at [249, 274] on div at bounding box center [374, 272] width 403 height 11
click at [356, 276] on div at bounding box center [374, 272] width 403 height 11
click at [394, 275] on div at bounding box center [374, 272] width 403 height 11
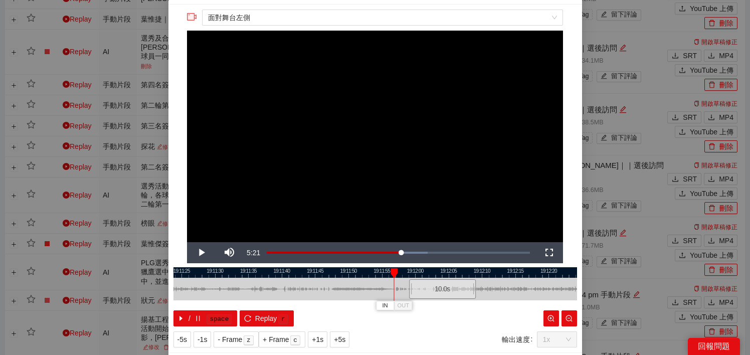
click at [316, 273] on div at bounding box center [374, 272] width 403 height 11
click at [329, 274] on div at bounding box center [374, 272] width 403 height 11
click at [344, 274] on div at bounding box center [374, 272] width 403 height 11
click at [376, 272] on div at bounding box center [374, 272] width 403 height 11
click at [411, 272] on div at bounding box center [374, 272] width 403 height 11
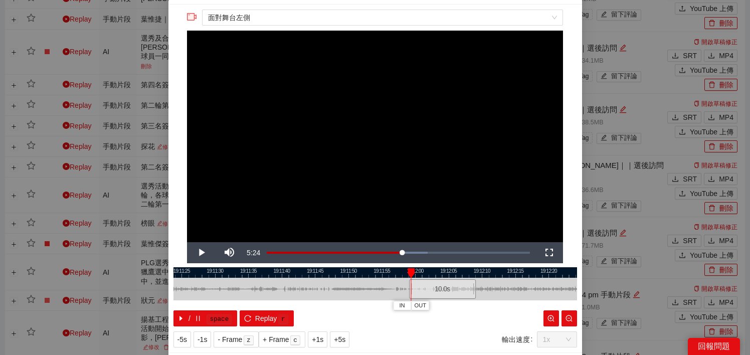
click at [351, 274] on div at bounding box center [374, 272] width 403 height 11
click at [389, 276] on div at bounding box center [374, 272] width 403 height 11
click at [440, 272] on div at bounding box center [374, 272] width 403 height 11
click at [466, 272] on div at bounding box center [374, 272] width 403 height 11
click at [480, 272] on div at bounding box center [374, 272] width 403 height 11
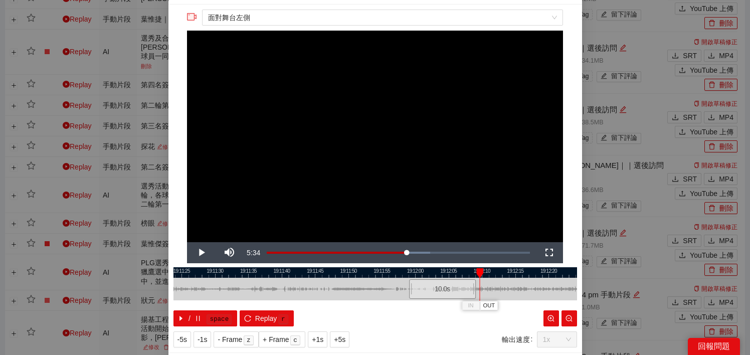
click at [502, 275] on div at bounding box center [374, 272] width 403 height 11
click at [518, 275] on div at bounding box center [374, 272] width 403 height 11
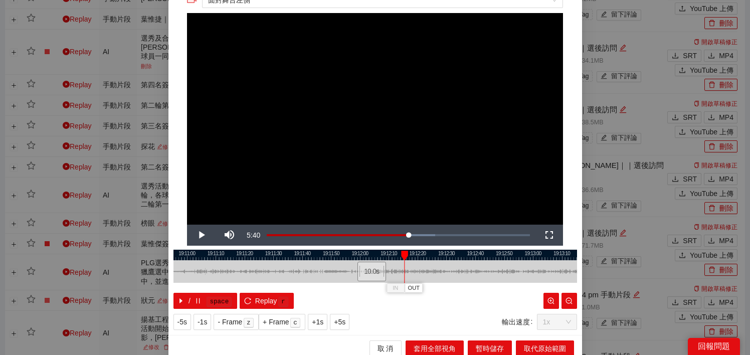
scroll to position [45, 0]
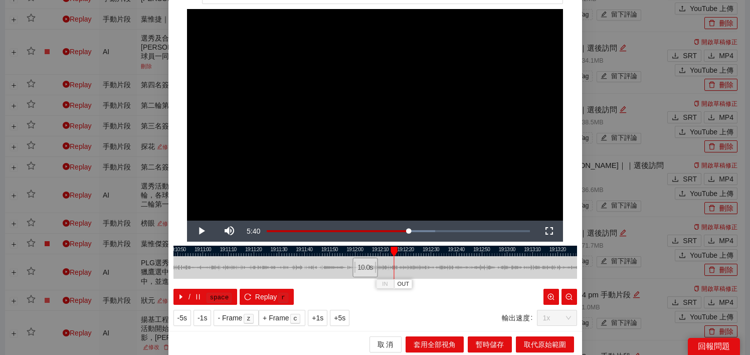
click at [407, 250] on div at bounding box center [374, 251] width 403 height 11
click at [423, 251] on div at bounding box center [374, 251] width 403 height 11
click at [446, 252] on div at bounding box center [374, 251] width 403 height 11
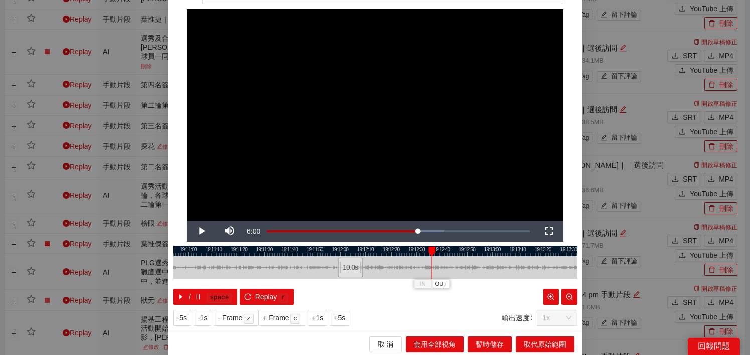
drag, startPoint x: 458, startPoint y: 253, endPoint x: 438, endPoint y: 254, distance: 19.6
click at [438, 254] on div at bounding box center [360, 251] width 403 height 11
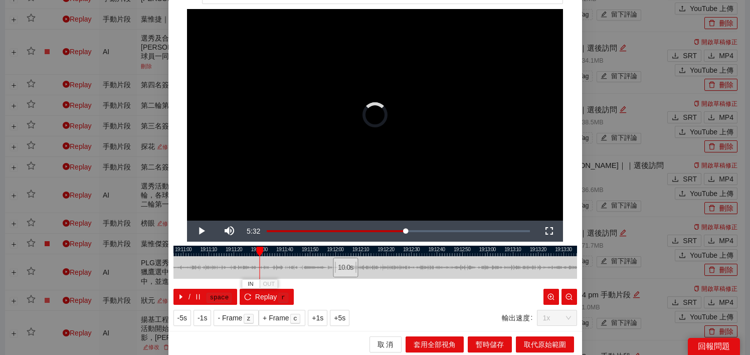
drag, startPoint x: 426, startPoint y: 250, endPoint x: 256, endPoint y: 253, distance: 170.9
click at [256, 253] on div at bounding box center [259, 252] width 7 height 10
click at [265, 251] on div "19:10:50 19:11:00 19:11:10 19:11:20 19:11:30 19:11:40 19:11:50 19:12:00 19:12:1…" at bounding box center [374, 275] width 403 height 59
click at [271, 250] on div at bounding box center [374, 251] width 403 height 11
click at [279, 250] on div at bounding box center [374, 251] width 403 height 11
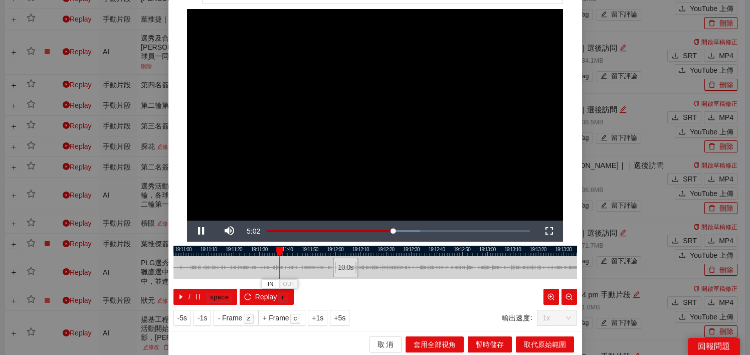
click at [287, 251] on div at bounding box center [374, 251] width 403 height 11
click at [301, 252] on div at bounding box center [374, 251] width 403 height 11
click at [310, 252] on div at bounding box center [374, 251] width 403 height 11
click at [302, 251] on div at bounding box center [374, 251] width 403 height 11
click at [292, 252] on div at bounding box center [374, 251] width 403 height 11
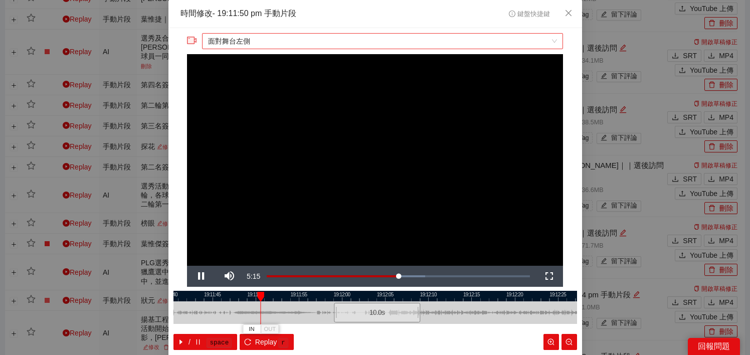
scroll to position [1, 0]
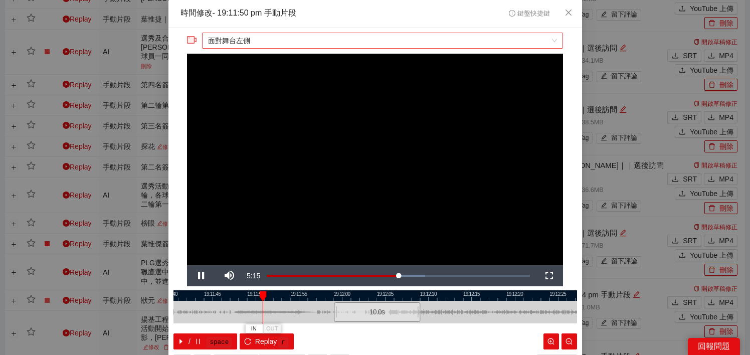
click at [308, 42] on span "面對舞台左側" at bounding box center [382, 40] width 349 height 15
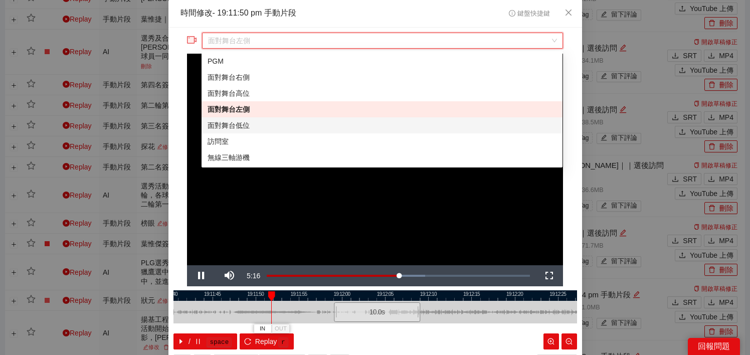
scroll to position [2, 0]
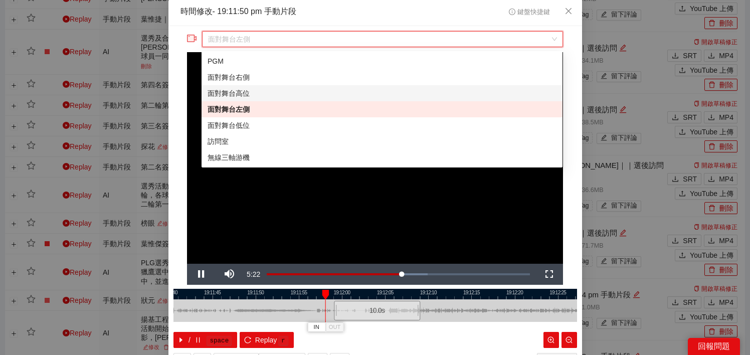
click at [283, 86] on div "面對舞台高位" at bounding box center [381, 93] width 361 height 16
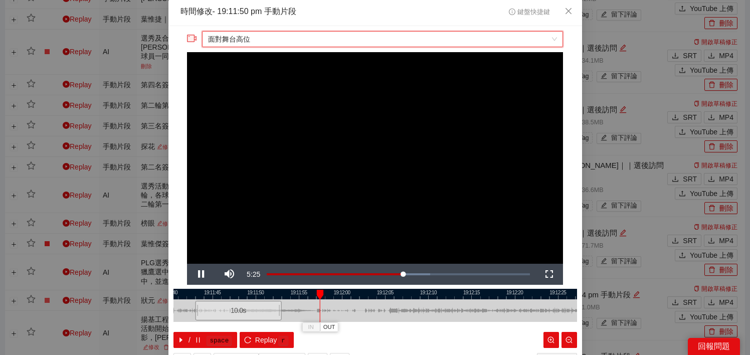
click at [333, 39] on span "面對舞台高位" at bounding box center [382, 39] width 349 height 15
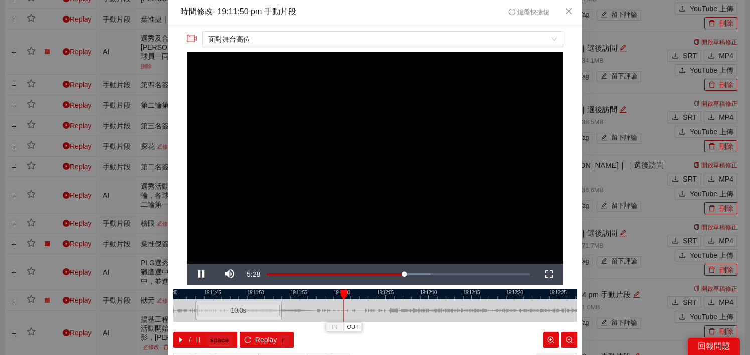
click at [601, 188] on div "**********" at bounding box center [375, 177] width 750 height 355
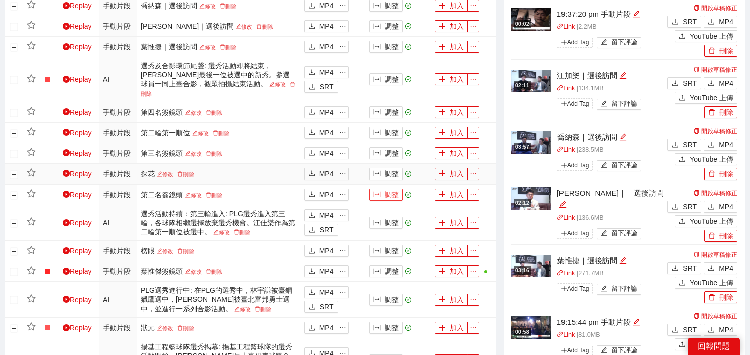
scroll to position [520, 0]
click at [385, 148] on button "調整" at bounding box center [385, 154] width 33 height 12
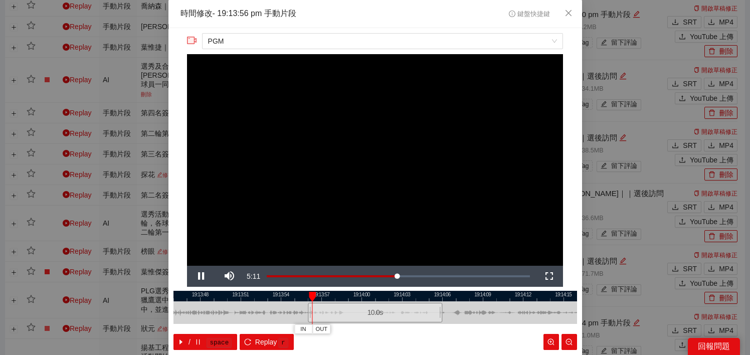
click at [318, 297] on div at bounding box center [374, 296] width 403 height 11
click at [341, 296] on div at bounding box center [374, 296] width 403 height 11
click at [361, 296] on div at bounding box center [374, 296] width 403 height 11
click at [378, 297] on div at bounding box center [374, 296] width 403 height 11
click at [398, 297] on div at bounding box center [374, 296] width 403 height 11
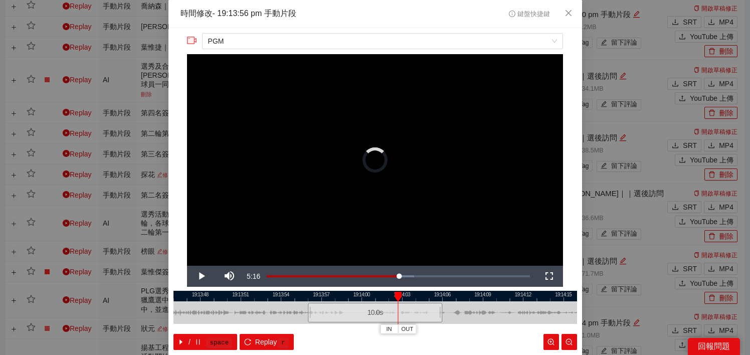
click at [428, 296] on div at bounding box center [374, 296] width 403 height 11
click at [432, 296] on div at bounding box center [374, 296] width 403 height 11
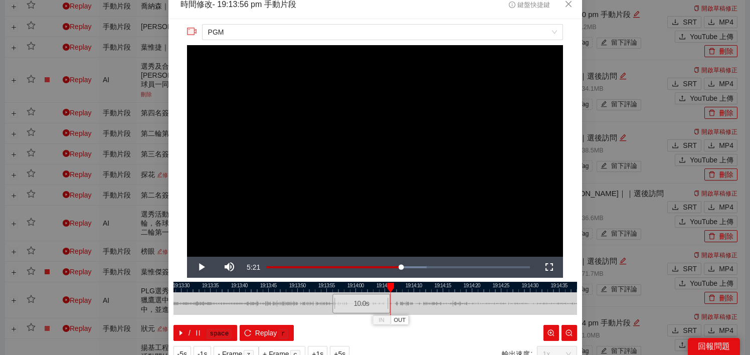
scroll to position [9, 0]
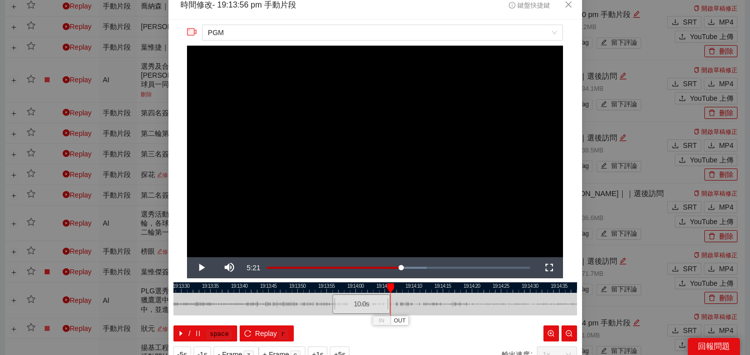
click at [255, 291] on div at bounding box center [374, 287] width 403 height 11
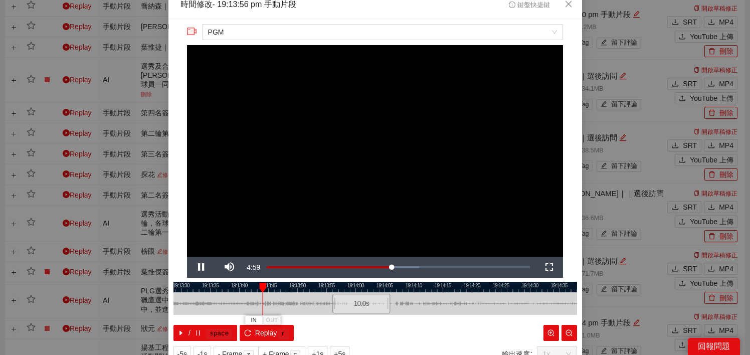
click at [218, 288] on div at bounding box center [374, 287] width 403 height 11
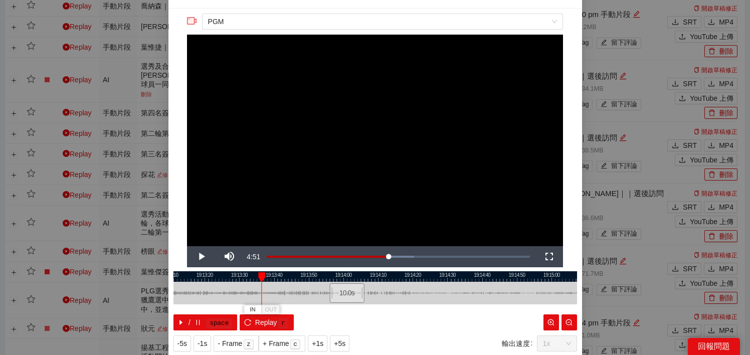
scroll to position [18, 0]
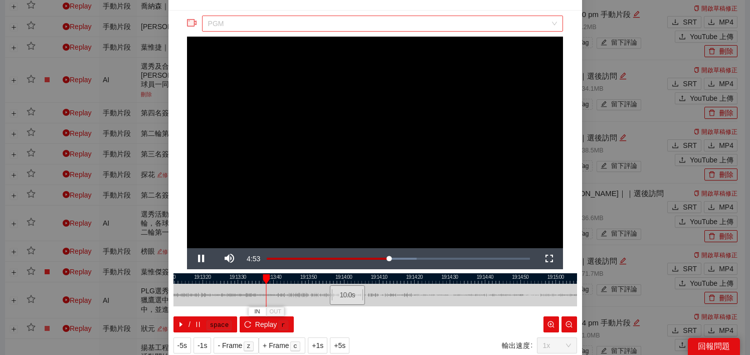
click at [340, 22] on span "PGM" at bounding box center [382, 23] width 349 height 15
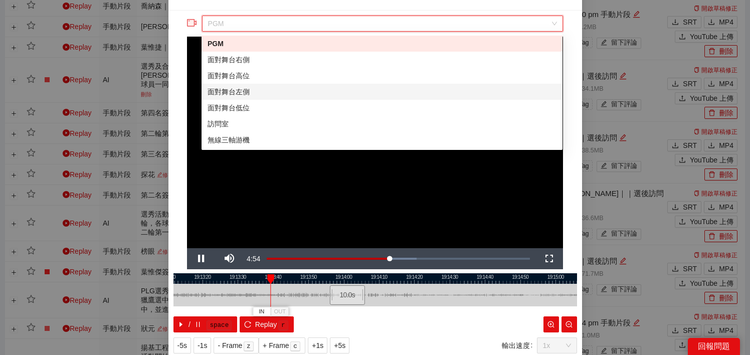
click at [319, 86] on div "面對舞台左側" at bounding box center [381, 91] width 349 height 11
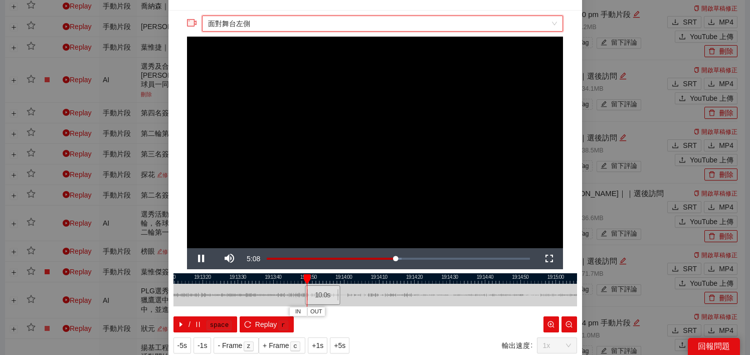
click at [256, 281] on div at bounding box center [374, 278] width 403 height 11
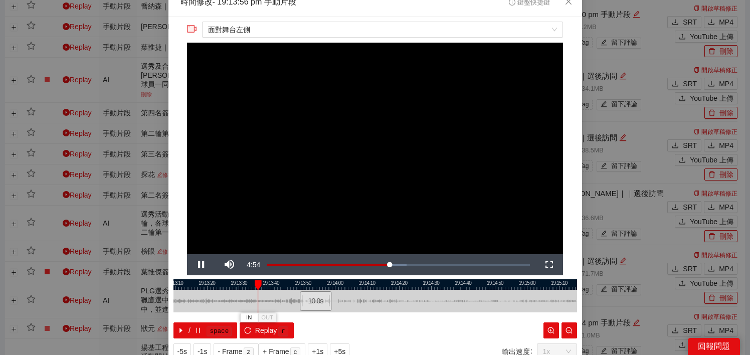
scroll to position [0, 0]
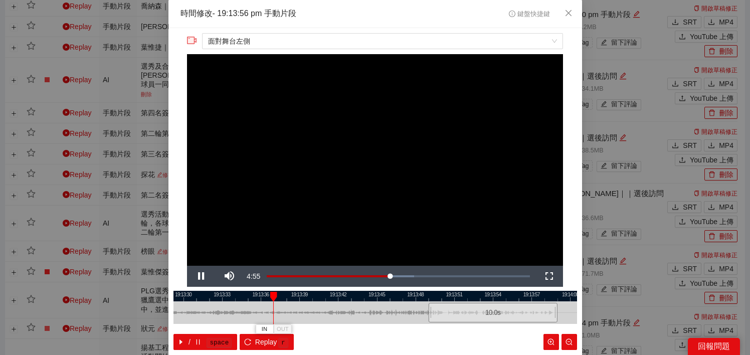
click at [292, 293] on div at bounding box center [374, 296] width 403 height 11
click at [319, 295] on div at bounding box center [374, 296] width 403 height 11
click at [333, 296] on div at bounding box center [374, 296] width 403 height 11
click at [344, 296] on div at bounding box center [374, 296] width 403 height 11
click at [371, 294] on div at bounding box center [374, 296] width 403 height 11
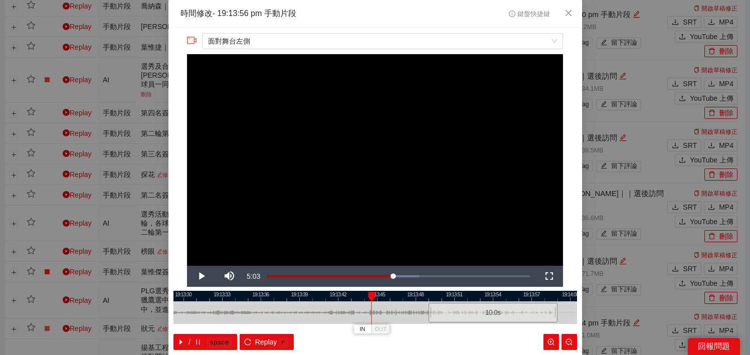
click at [374, 295] on div at bounding box center [371, 297] width 7 height 10
click at [392, 294] on div at bounding box center [374, 296] width 403 height 11
click at [404, 294] on div at bounding box center [374, 296] width 403 height 11
click at [423, 296] on div at bounding box center [374, 296] width 403 height 11
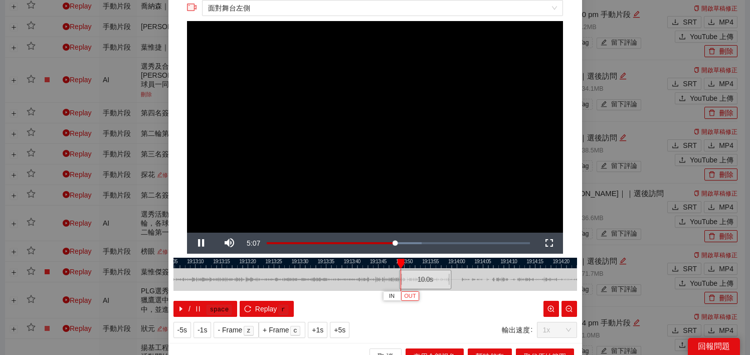
scroll to position [32, 0]
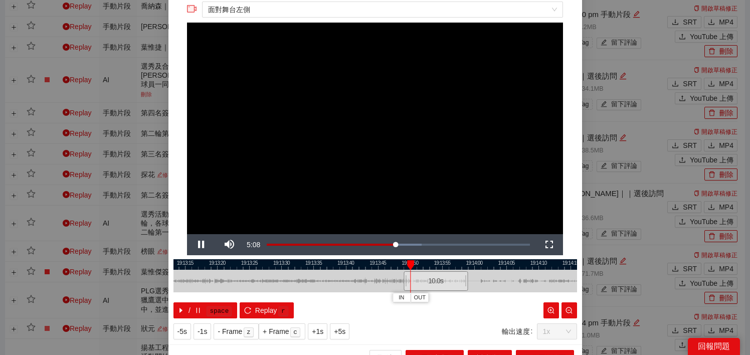
click at [440, 266] on div at bounding box center [374, 264] width 403 height 11
click at [460, 263] on div at bounding box center [374, 264] width 403 height 11
click at [487, 267] on div at bounding box center [374, 264] width 403 height 11
drag, startPoint x: 494, startPoint y: 266, endPoint x: 511, endPoint y: 268, distance: 17.1
click at [495, 266] on div at bounding box center [374, 264] width 403 height 11
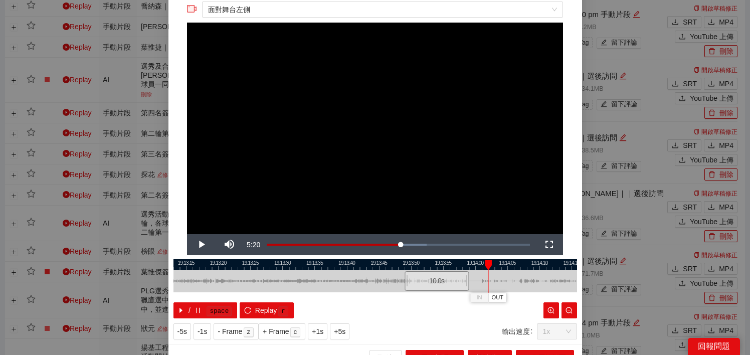
click at [524, 266] on div at bounding box center [374, 264] width 403 height 11
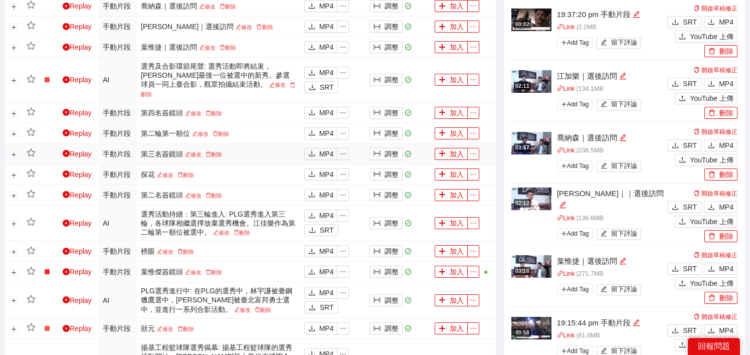
click at [474, 150] on icon "ellipsis" at bounding box center [472, 153] width 7 height 7
click at [214, 151] on link "刪除" at bounding box center [213, 154] width 21 height 6
click at [237, 122] on button "Yes" at bounding box center [231, 118] width 20 height 12
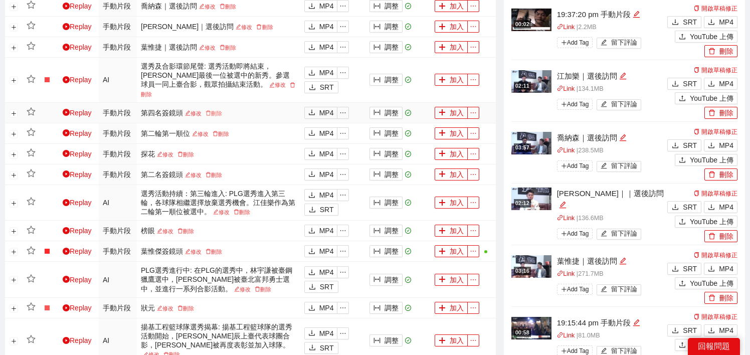
click at [219, 110] on link "刪除" at bounding box center [213, 113] width 21 height 6
click at [238, 80] on button "Yes" at bounding box center [231, 77] width 20 height 12
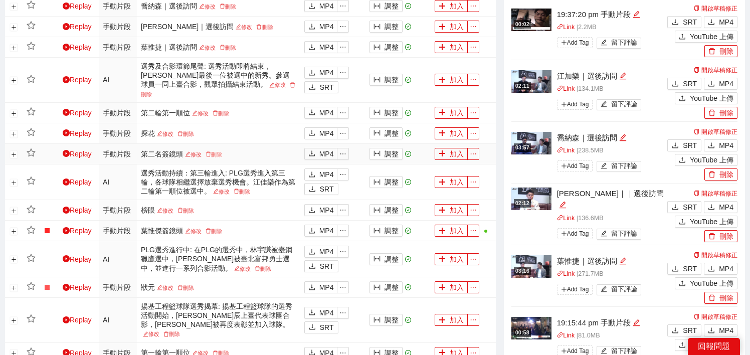
click at [210, 151] on icon "delete" at bounding box center [208, 154] width 6 height 6
click at [227, 118] on span "Yes" at bounding box center [231, 117] width 12 height 11
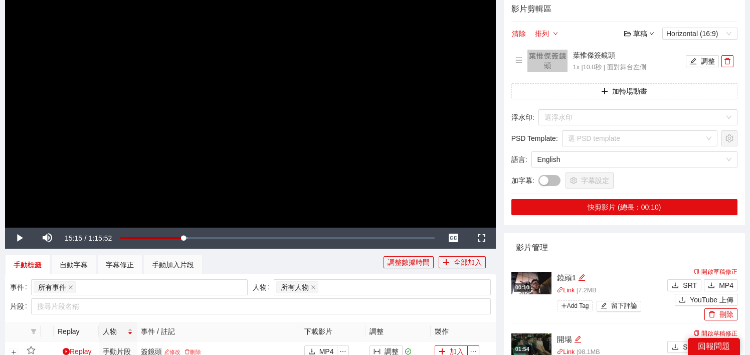
scroll to position [187, 0]
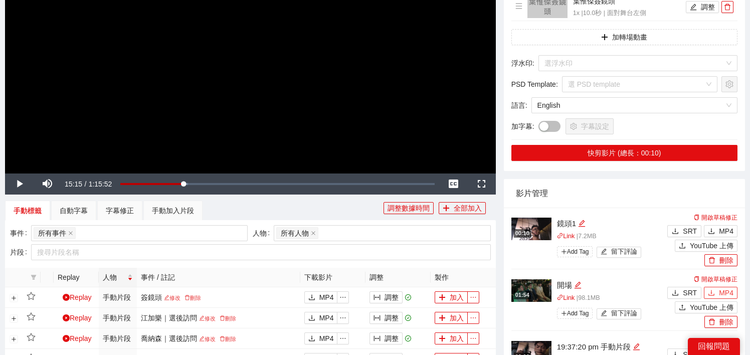
click at [723, 293] on span "MP4" at bounding box center [726, 292] width 15 height 11
click at [727, 233] on span "MP4" at bounding box center [726, 230] width 15 height 11
